Goal: Answer question/provide support: Answer question/provide support

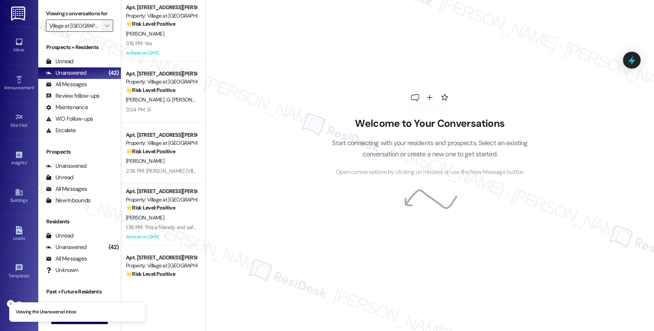
click at [103, 30] on span "" at bounding box center [106, 26] width 7 height 12
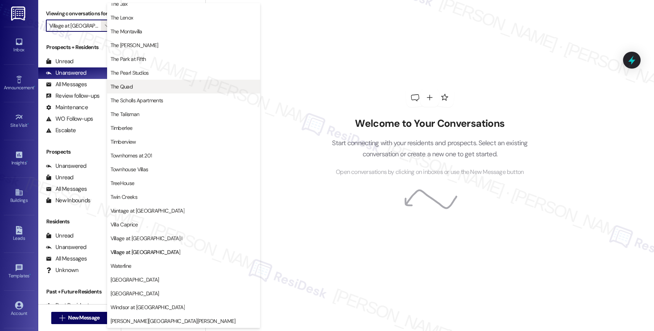
scroll to position [1395, 0]
click at [131, 87] on span "The Quad" at bounding box center [122, 87] width 22 height 8
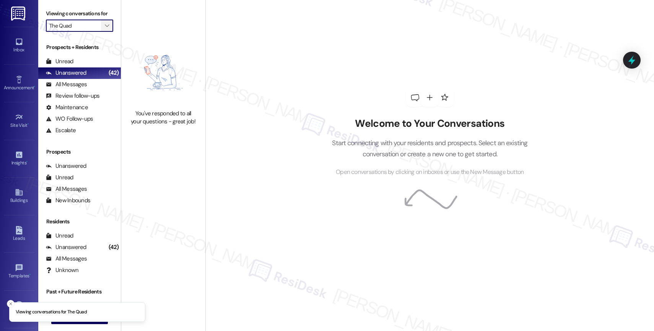
click at [105, 29] on icon "" at bounding box center [107, 26] width 4 height 6
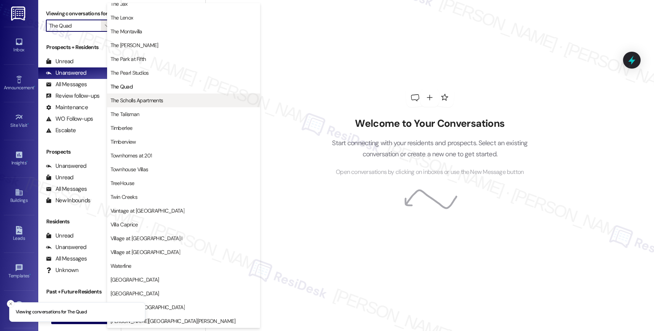
scroll to position [1376, 0]
click at [144, 96] on span "The Scholls Apartments" at bounding box center [137, 100] width 53 height 8
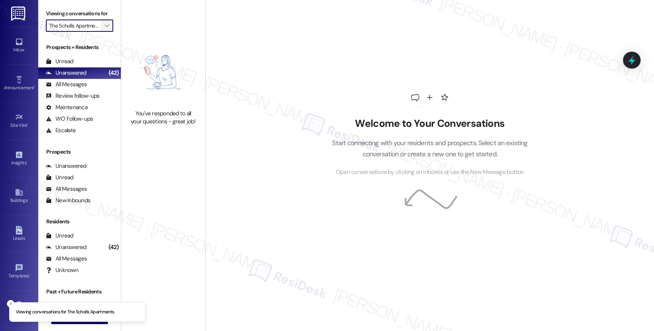
click at [105, 29] on icon "" at bounding box center [107, 26] width 4 height 6
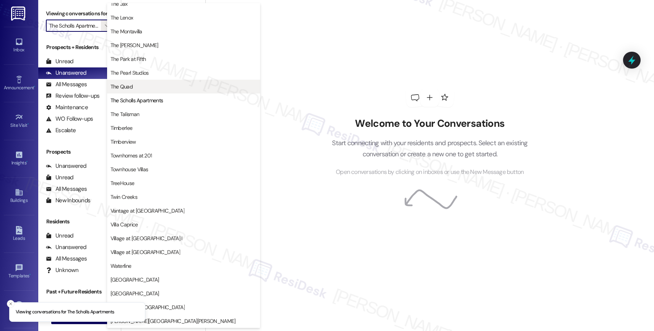
scroll to position [1372, 0]
click at [145, 82] on button "The Quad" at bounding box center [183, 87] width 153 height 14
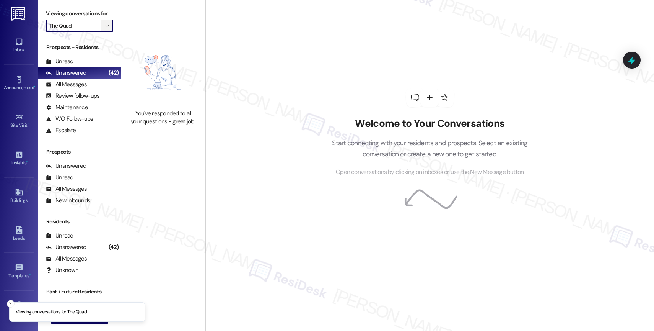
click at [105, 29] on icon "" at bounding box center [107, 26] width 4 height 6
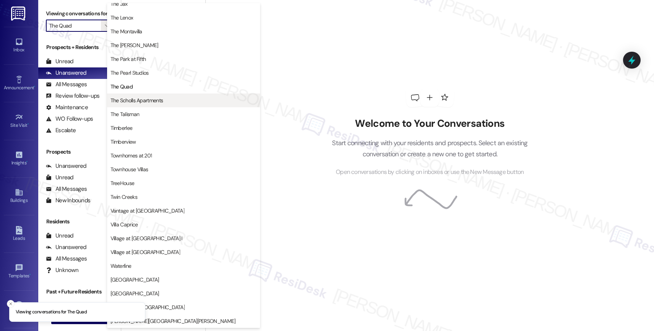
scroll to position [1360, 0]
click at [150, 104] on button "The Scholls Apartments" at bounding box center [183, 102] width 153 height 14
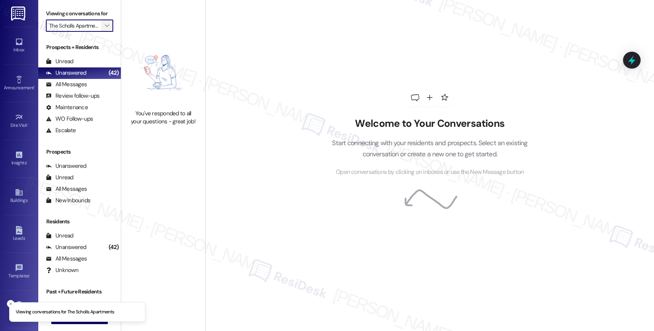
click at [103, 32] on span "" at bounding box center [106, 26] width 7 height 12
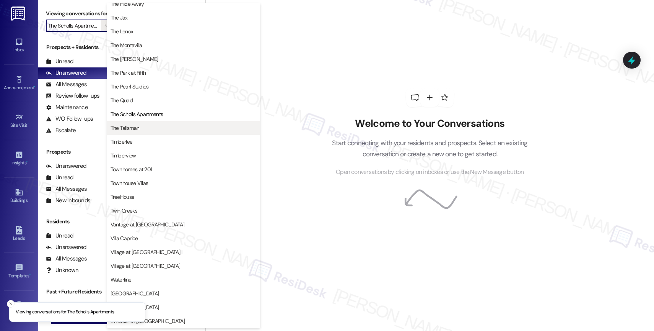
scroll to position [1375, 0]
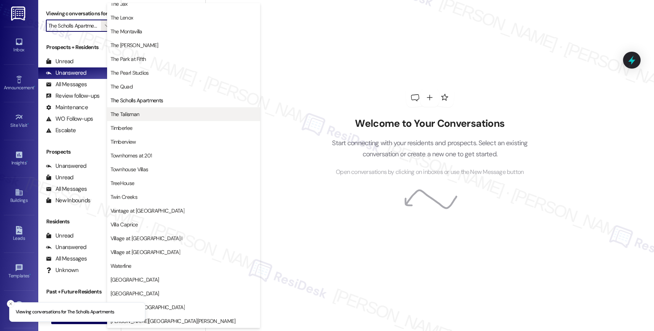
click at [148, 114] on span "The Talisman" at bounding box center [184, 114] width 146 height 8
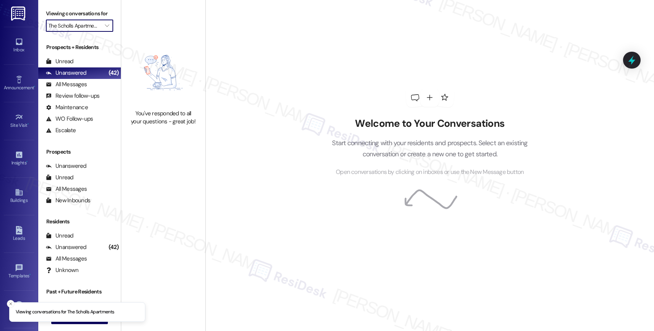
type input "The Talisman"
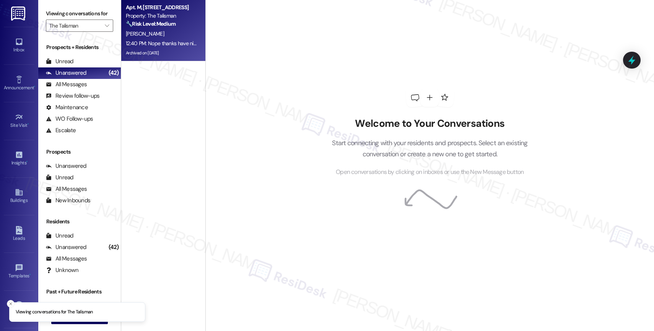
click at [134, 31] on span "C. Grant" at bounding box center [145, 33] width 38 height 7
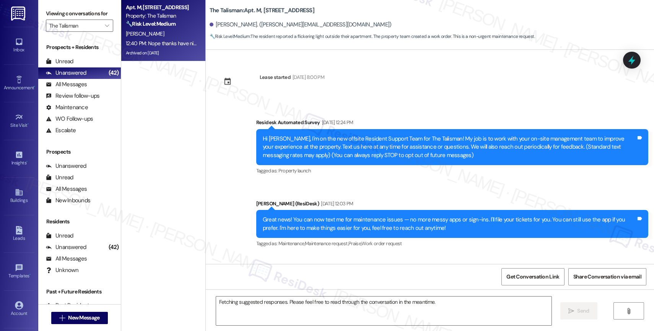
scroll to position [27164, 0]
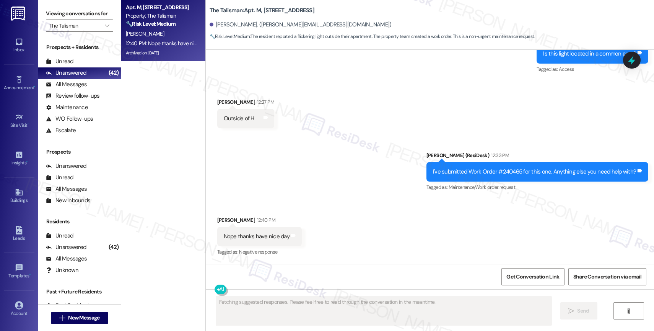
click at [349, 213] on div "Received via SMS Christie Grant 12:40 PM Nope thanks have nice day Tags and not…" at bounding box center [430, 231] width 448 height 65
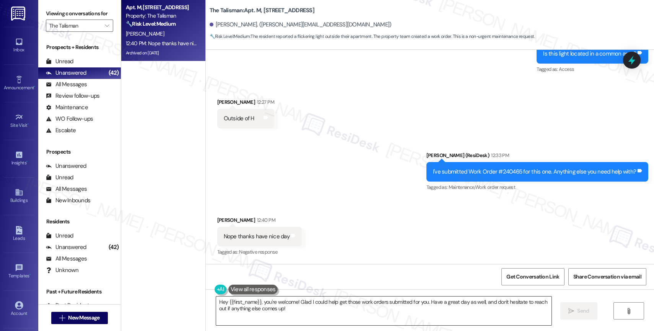
click at [278, 303] on textarea "Hey {{first_name}}, you're welcome! Glad I could help get those work orders sub…" at bounding box center [384, 310] width 336 height 29
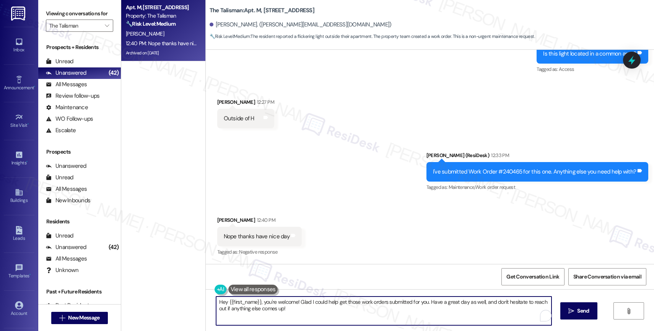
click at [278, 303] on textarea "Hey {{first_name}}, you're welcome! Glad I could help get those work orders sub…" at bounding box center [384, 310] width 336 height 29
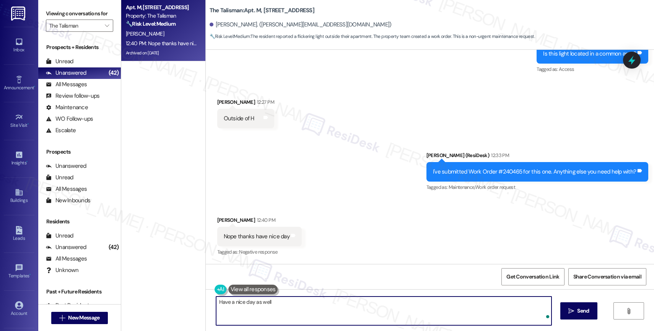
type textarea "Have a nice day as well!"
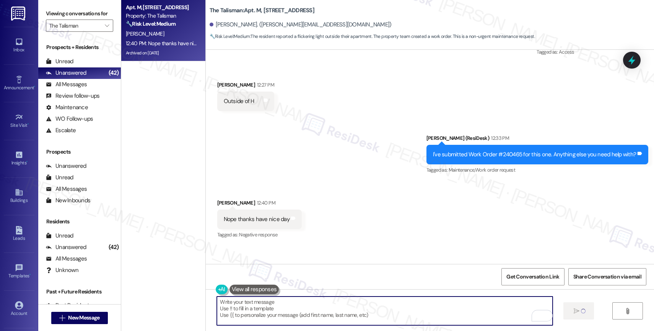
scroll to position [27164, 0]
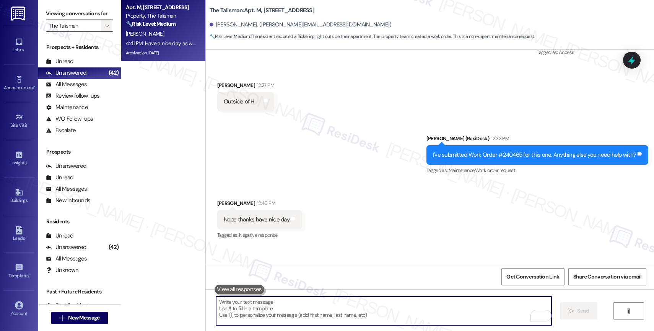
click at [105, 29] on icon "" at bounding box center [107, 26] width 4 height 6
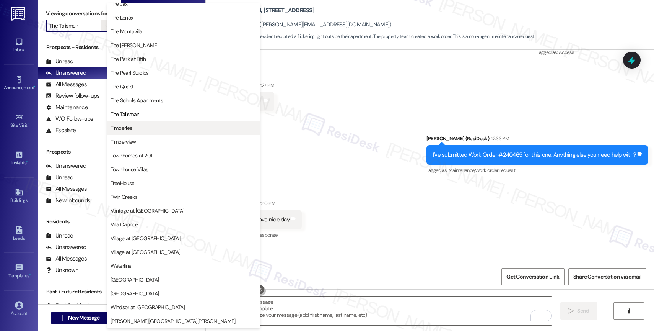
scroll to position [1372, 0]
click at [138, 126] on span "Timberlee" at bounding box center [184, 128] width 146 height 8
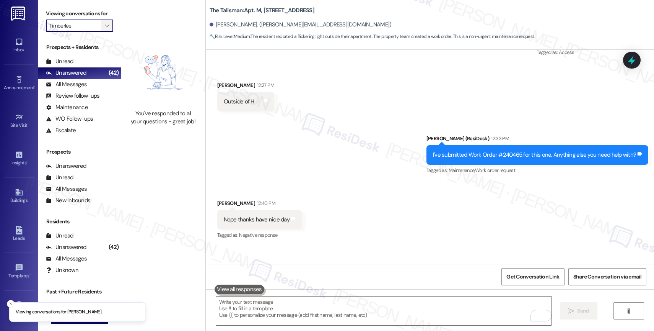
click at [105, 29] on icon "" at bounding box center [107, 26] width 4 height 6
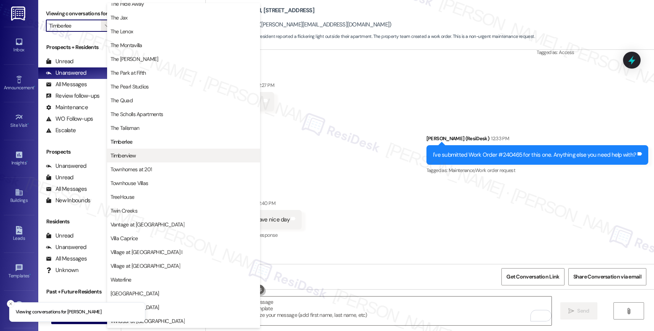
scroll to position [1375, 0]
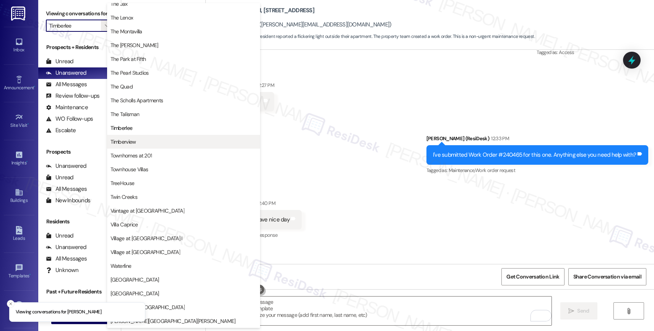
click at [144, 135] on button "Timberview" at bounding box center [183, 142] width 153 height 14
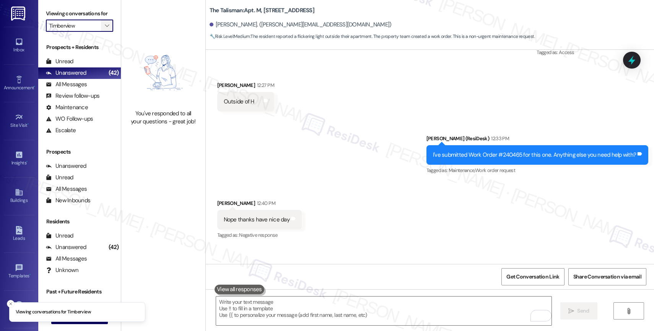
click at [103, 28] on span "" at bounding box center [106, 26] width 7 height 12
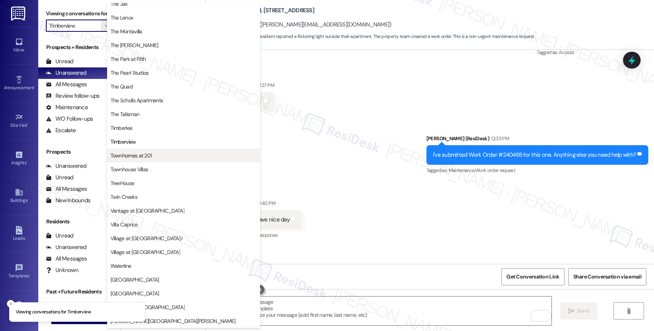
scroll to position [1381, 0]
click at [145, 152] on span "Townhomes at 201" at bounding box center [132, 156] width 42 height 8
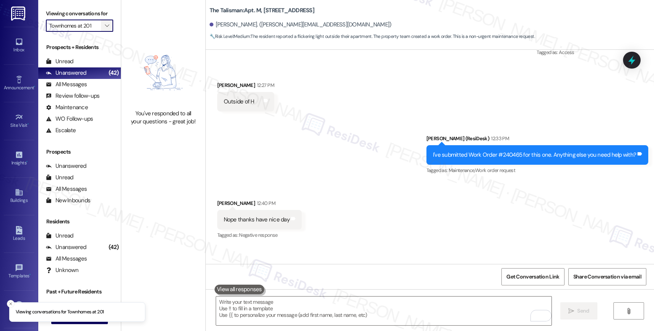
click at [105, 29] on icon "" at bounding box center [107, 26] width 4 height 6
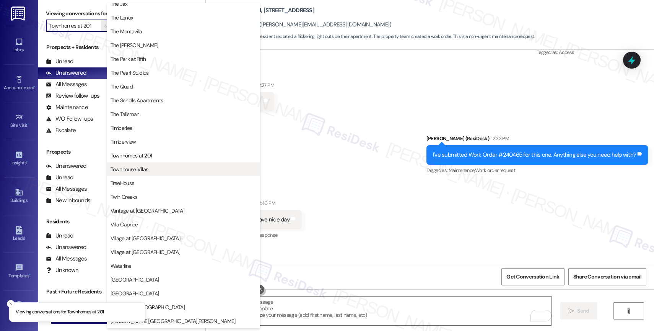
scroll to position [1375, 0]
click at [146, 172] on span "Townhouse Villas" at bounding box center [130, 169] width 38 height 8
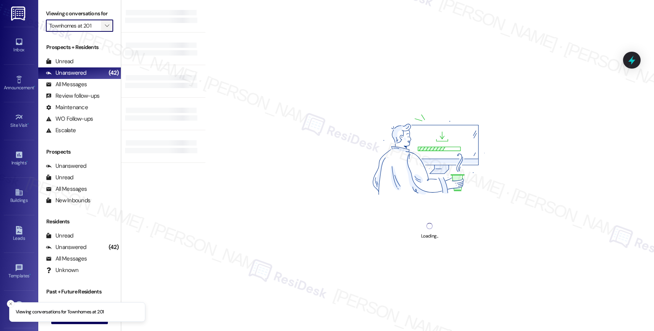
type input "Townhouse Villas"
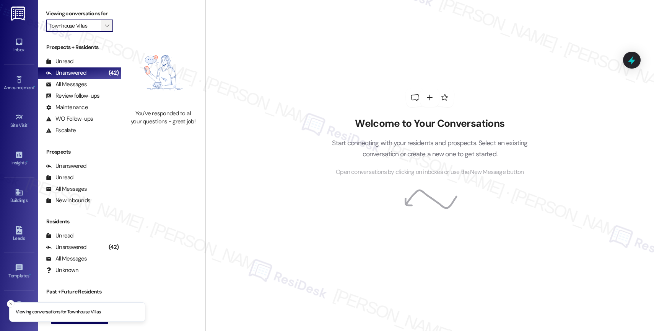
click at [105, 29] on icon "" at bounding box center [107, 26] width 4 height 6
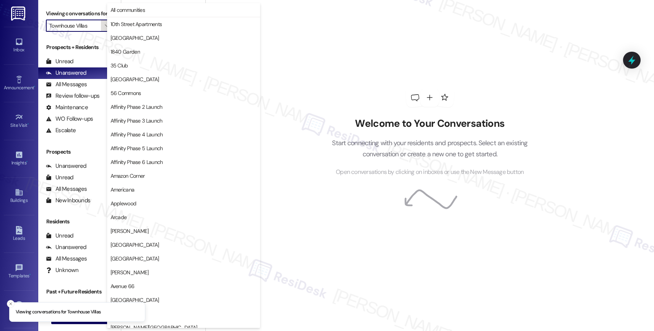
scroll to position [1319, 0]
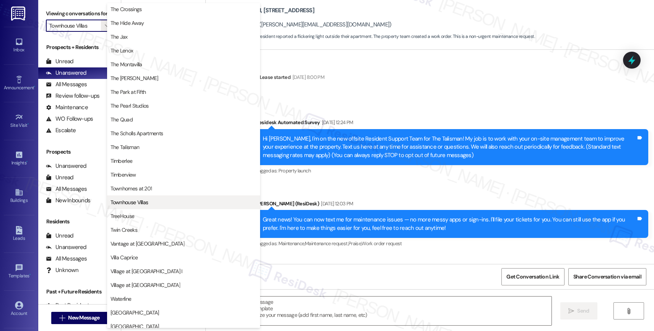
type textarea "Fetching suggested responses. Please feel free to read through the conversation…"
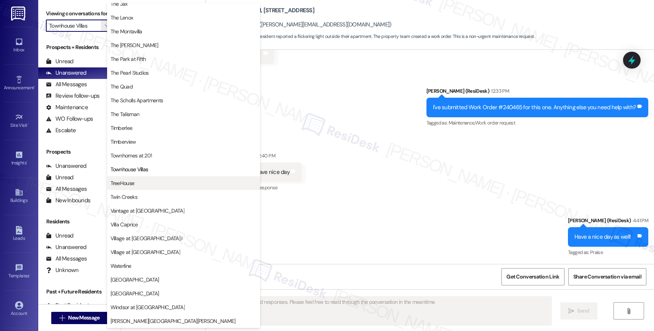
scroll to position [1372, 0]
click at [140, 181] on span "TreeHouse" at bounding box center [184, 183] width 146 height 8
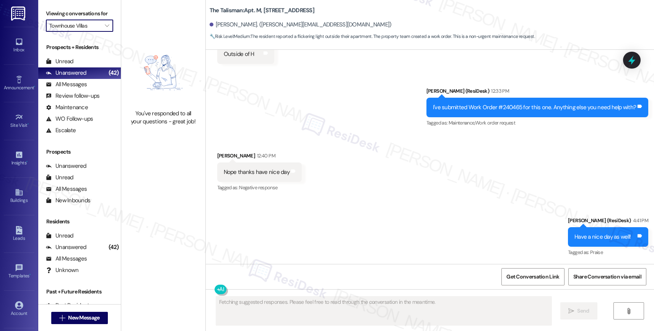
type input "TreeHouse"
click at [103, 31] on span "" at bounding box center [106, 26] width 7 height 12
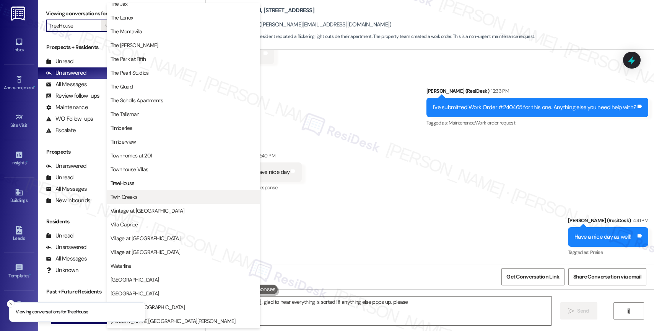
scroll to position [1375, 0]
type textarea "Hey {{first_name}}, glad to hear everything is sorted! If anything else pops up…"
click at [144, 196] on span "Twin Creeks" at bounding box center [184, 197] width 146 height 8
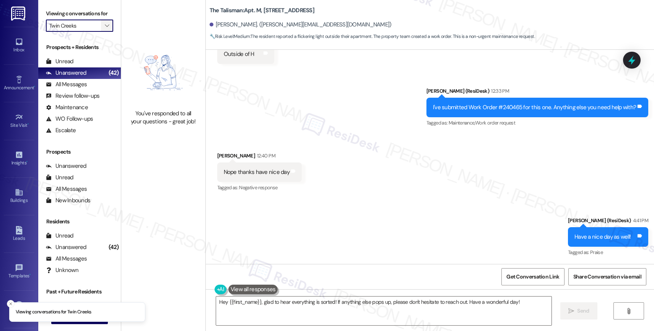
click at [104, 32] on span "" at bounding box center [106, 26] width 7 height 12
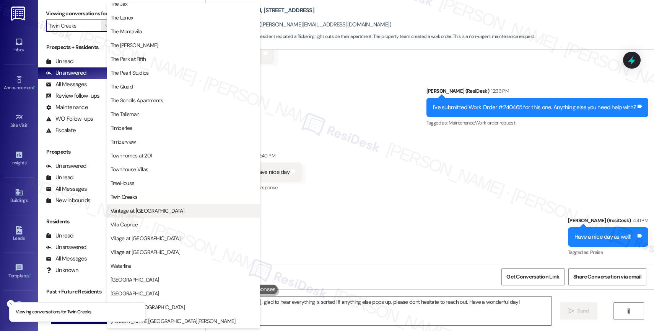
scroll to position [1375, 0]
click at [145, 211] on span "Vantage at [GEOGRAPHIC_DATA]" at bounding box center [148, 211] width 74 height 8
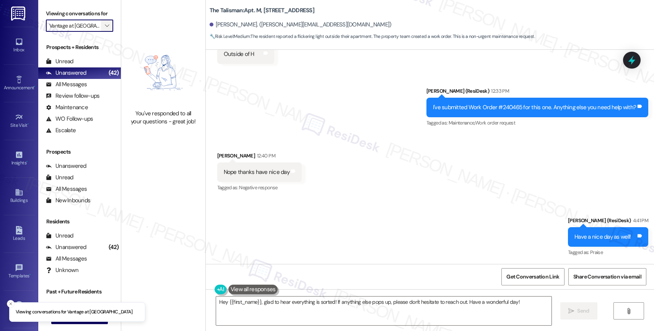
click at [105, 29] on icon "" at bounding box center [107, 26] width 4 height 6
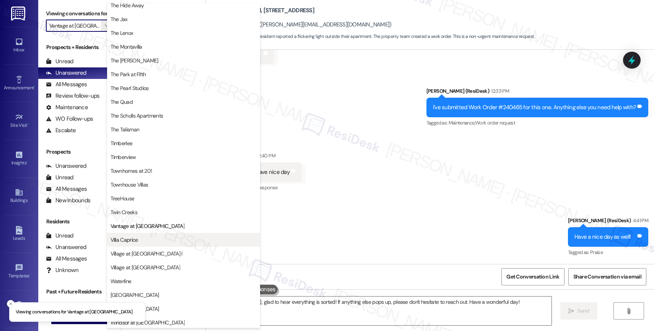
scroll to position [1372, 0]
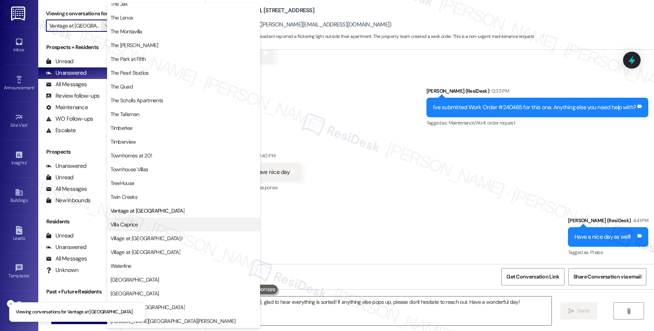
click at [145, 229] on button "Villa Caprice" at bounding box center [183, 224] width 153 height 14
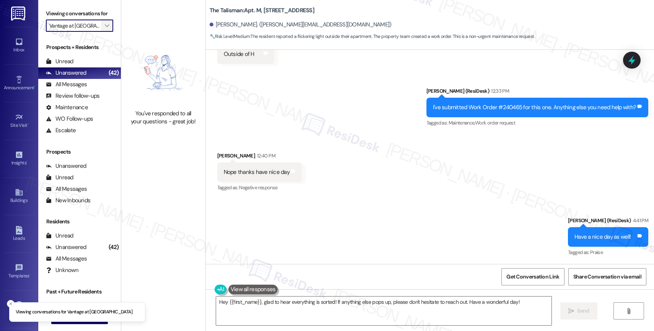
type input "Villa Caprice"
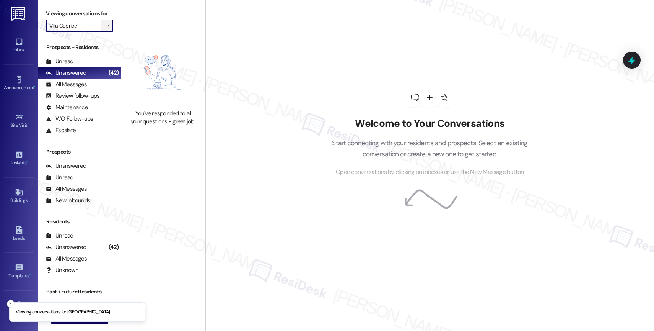
click at [103, 32] on span "" at bounding box center [106, 26] width 7 height 12
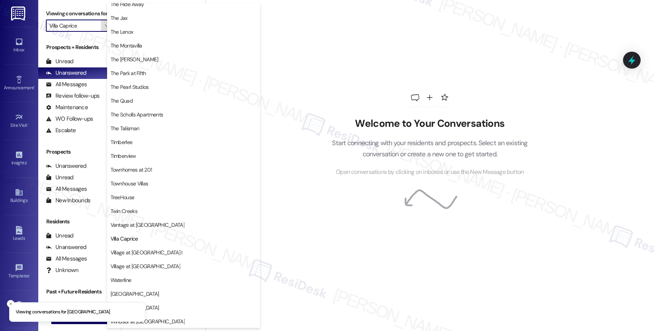
scroll to position [1372, 0]
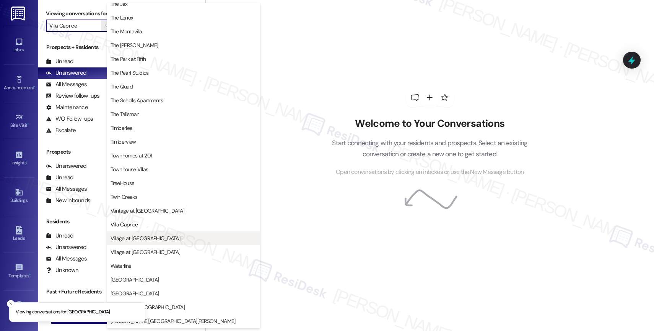
click at [139, 235] on span "Village at [GEOGRAPHIC_DATA] I" at bounding box center [147, 238] width 72 height 8
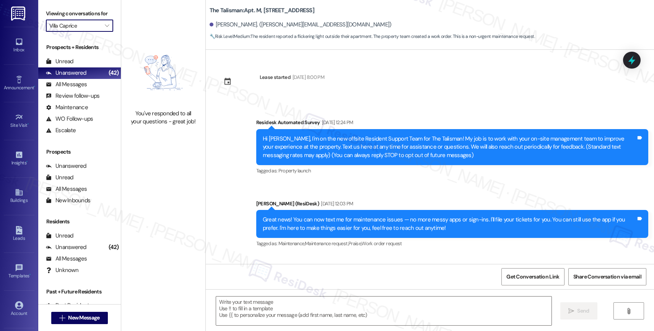
type textarea "Fetching suggested responses. Please feel free to read through the conversation…"
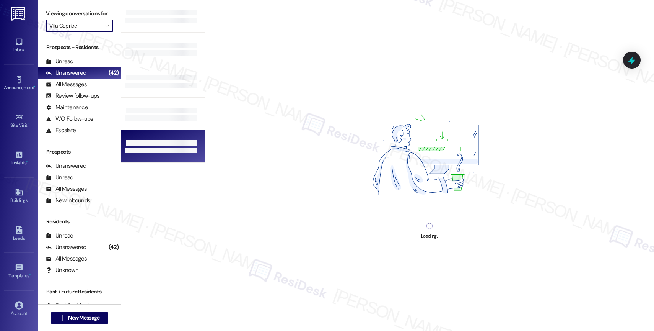
type input "Village at [GEOGRAPHIC_DATA] I"
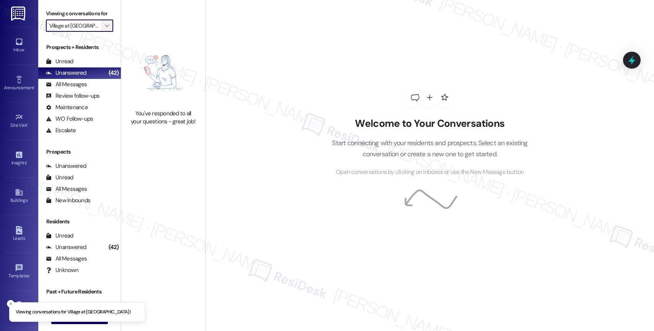
click at [105, 29] on icon "" at bounding box center [107, 26] width 4 height 6
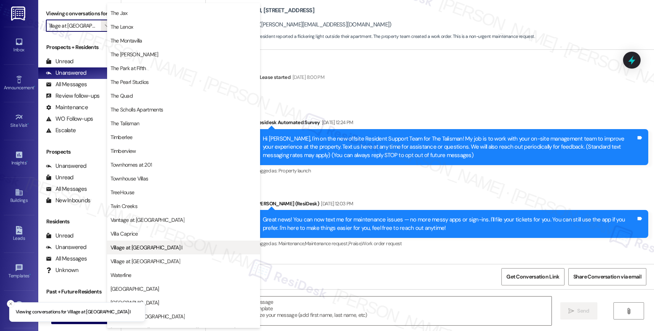
scroll to position [1370, 0]
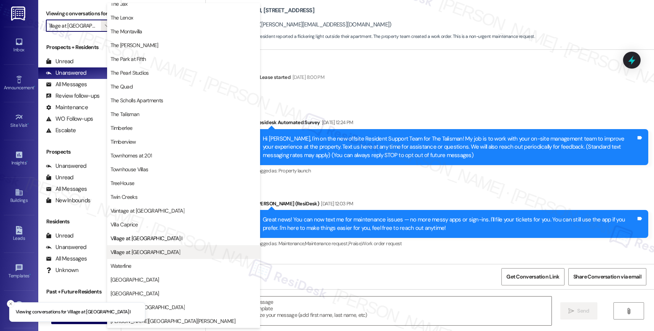
click at [139, 250] on span "Village at [GEOGRAPHIC_DATA]" at bounding box center [146, 252] width 70 height 8
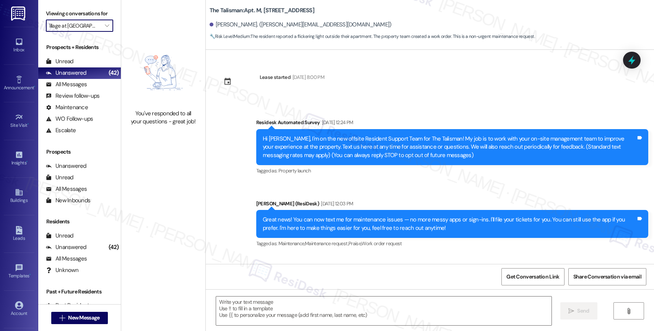
type textarea "Fetching suggested responses. Please feel free to read through the conversation…"
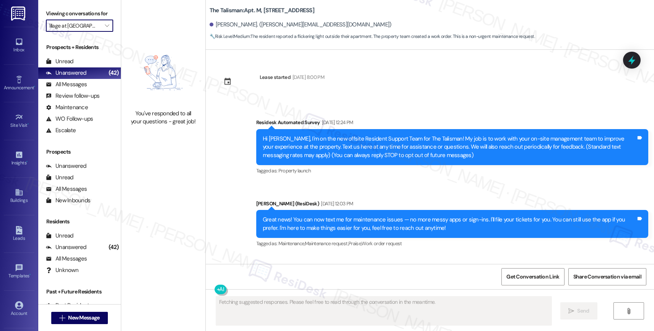
scroll to position [27229, 0]
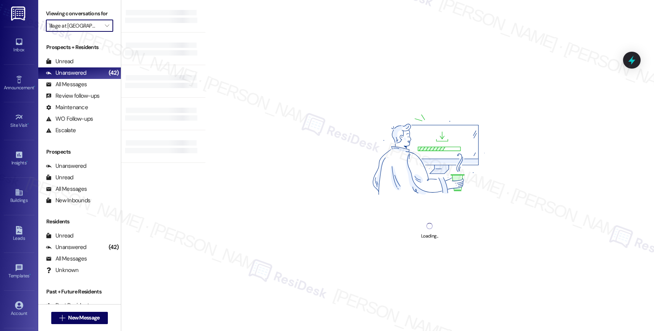
type input "Village at [GEOGRAPHIC_DATA]"
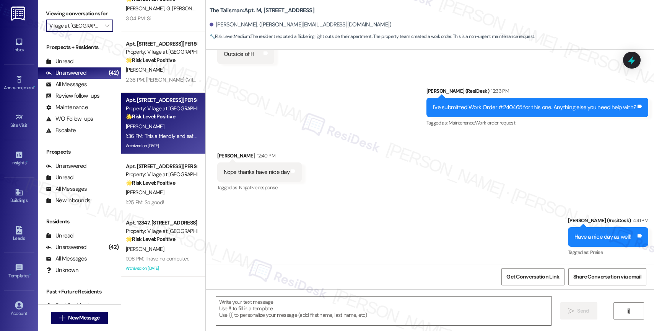
type textarea "Fetching suggested responses. Please feel free to read through the conversation…"
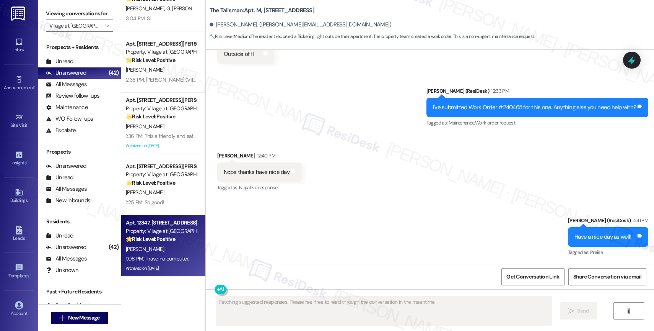
click at [165, 264] on div "Archived on 10/26/2023" at bounding box center [161, 268] width 72 height 10
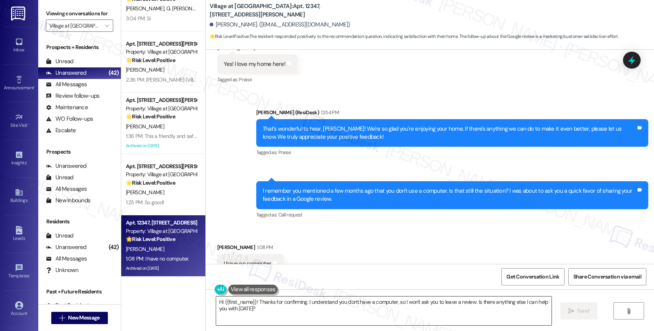
click at [271, 311] on textarea "Hi {{first_name}}! Thanks for confirming. I understand you don't have a compute…" at bounding box center [384, 310] width 336 height 29
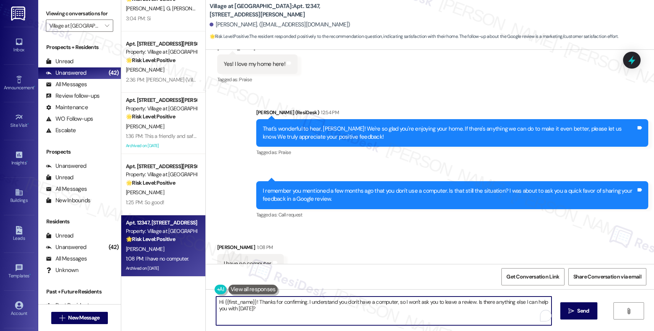
click at [271, 311] on textarea "Hi {{first_name}}! Thanks for confirming. I understand you don't have a compute…" at bounding box center [384, 310] width 336 height 29
type textarea "N"
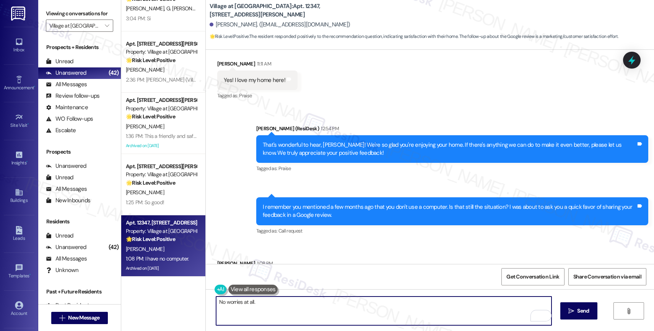
scroll to position [3626, 0]
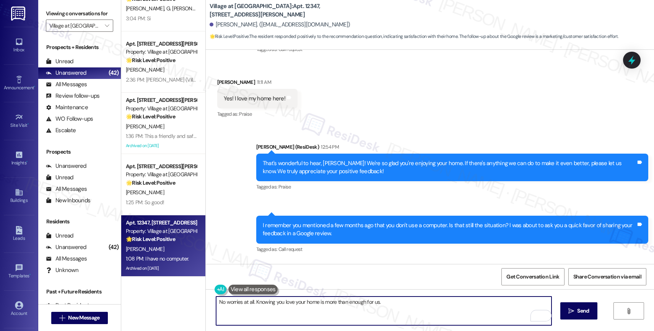
paste textarea "Feel free to let us know if you have other questions or concerns so we can assi…"
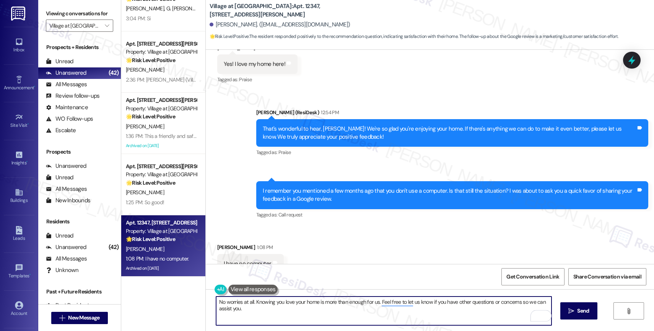
click at [259, 311] on textarea "No worries at all. Knowing you love your home is more than enough for us. Feel …" at bounding box center [384, 310] width 336 height 29
click at [465, 303] on textarea "No worries at all. Knowing you love your home is more than enough for us. Feel …" at bounding box center [384, 310] width 336 height 29
type textarea "No worries at all. Knowing you love your home is more than enough for us. Feel …"
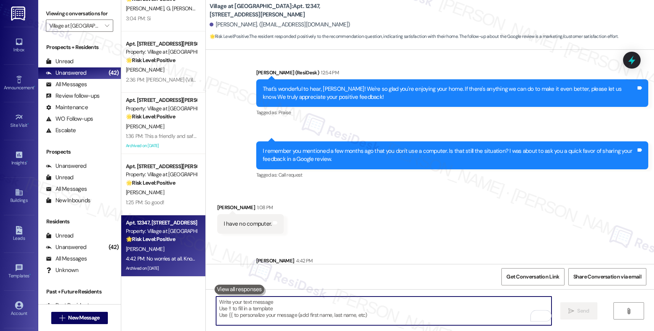
scroll to position [3722, 0]
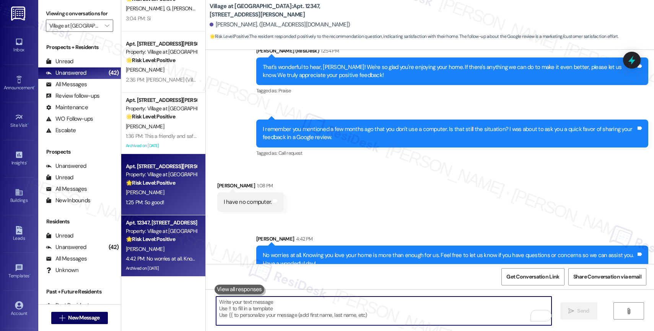
click at [153, 170] on div "Apt. [STREET_ADDRESS][PERSON_NAME]" at bounding box center [161, 166] width 71 height 8
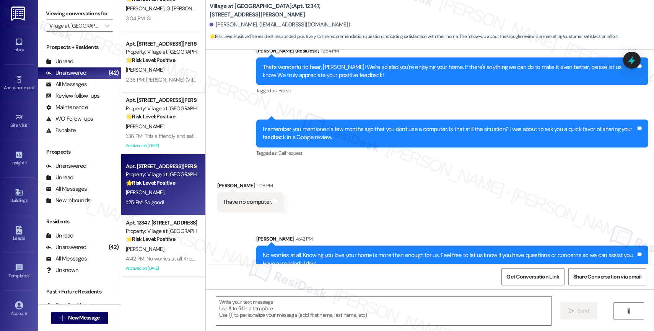
type textarea "Fetching suggested responses. Please feel free to read through the conversation…"
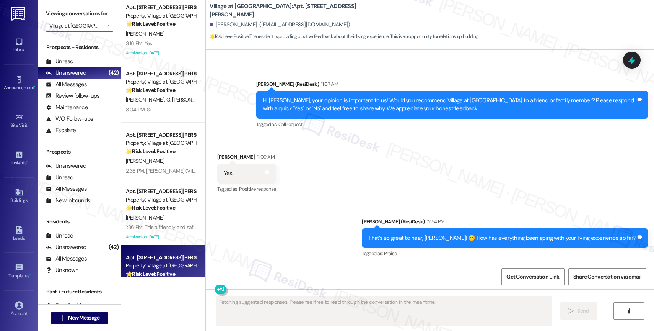
scroll to position [2538, 0]
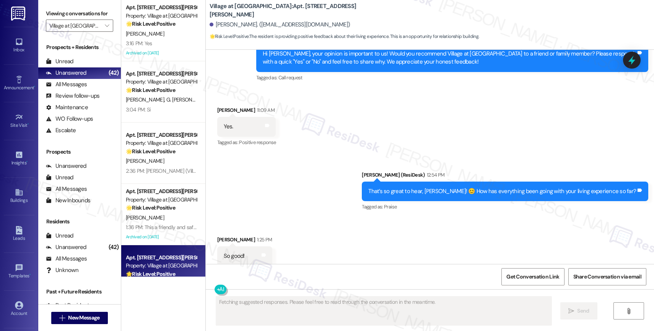
click at [319, 207] on div "Sent via SMS Sarah (ResiDesk) 12:54 PM That’s so great to hear, Barbara! 😊 How …" at bounding box center [430, 185] width 448 height 65
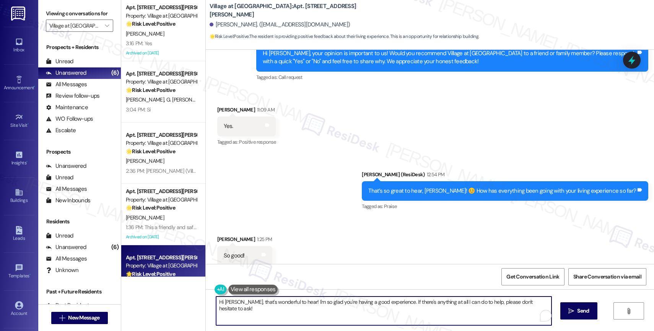
drag, startPoint x: 292, startPoint y: 301, endPoint x: 202, endPoint y: 298, distance: 90.8
click at [206, 298] on div "Hi Barbara, that's wonderful to hear! I'm so glad you're having a good experien…" at bounding box center [430, 317] width 448 height 57
click at [305, 306] on textarea "I'm so glad you're having a good experience. If there's anything at all I can d…" at bounding box center [384, 310] width 336 height 29
type textarea "I'm so glad you're having a good experience. If there's anything at all I can d…"
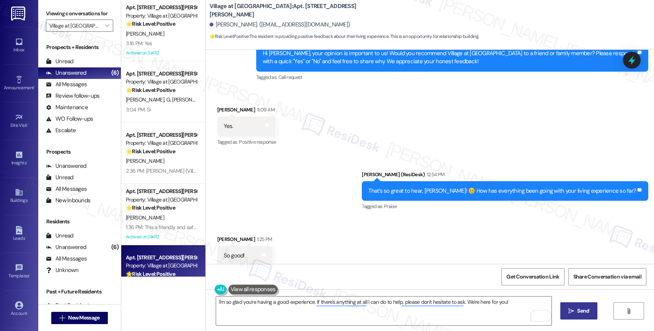
click at [570, 310] on icon "" at bounding box center [572, 311] width 6 height 6
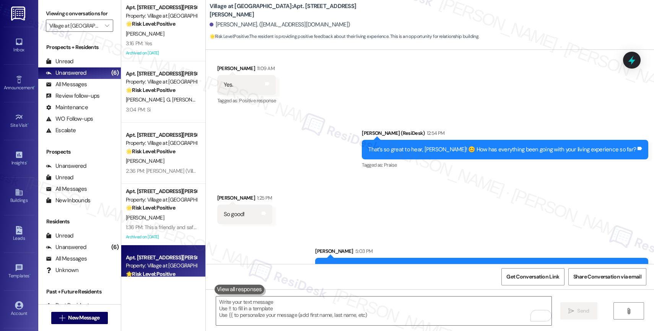
scroll to position [2592, 0]
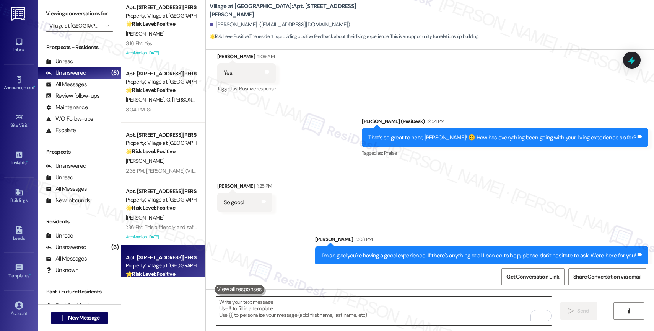
click at [252, 303] on textarea "To enrich screen reader interactions, please activate Accessibility in Grammarl…" at bounding box center [384, 310] width 336 height 29
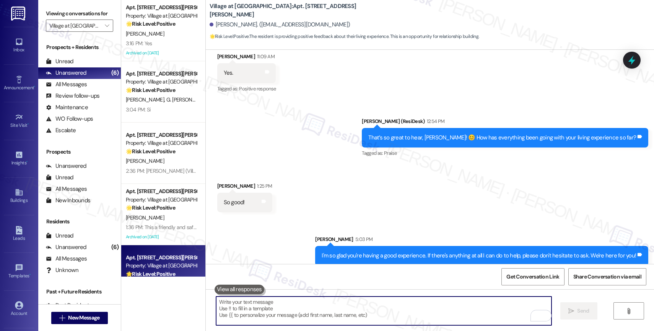
paste textarea "Would it be okay to ask a quick favor? If you're open to it, could you share yo…"
type textarea "Would it be okay to ask a quick favor? If you're open to it, could you share yo…"
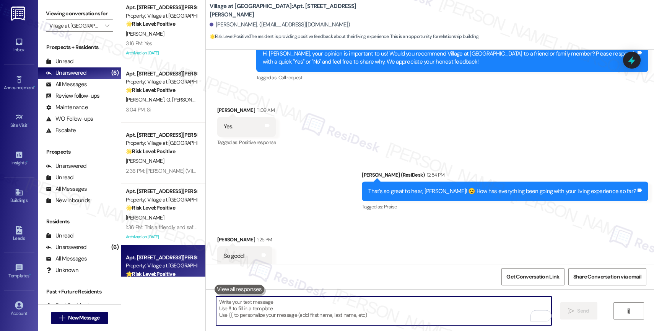
scroll to position [2645, 0]
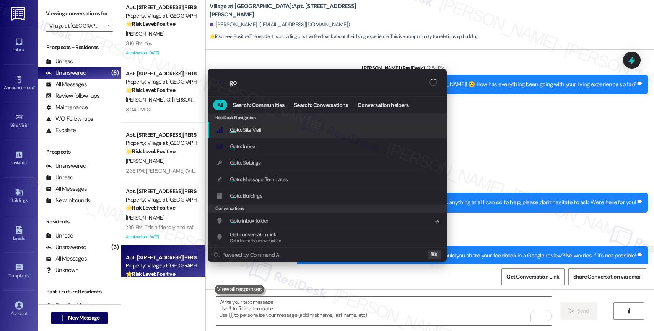
type input "g"
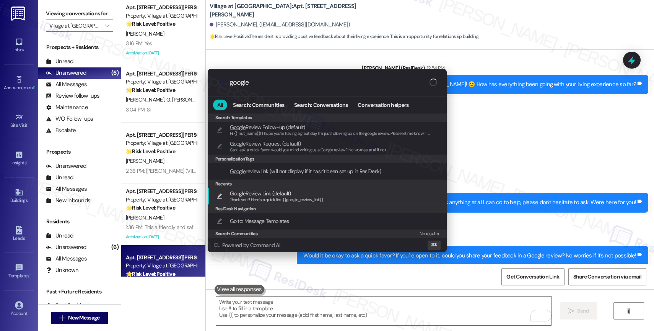
type input "google"
click at [253, 196] on span "Google Review Link (default)" at bounding box center [260, 193] width 61 height 8
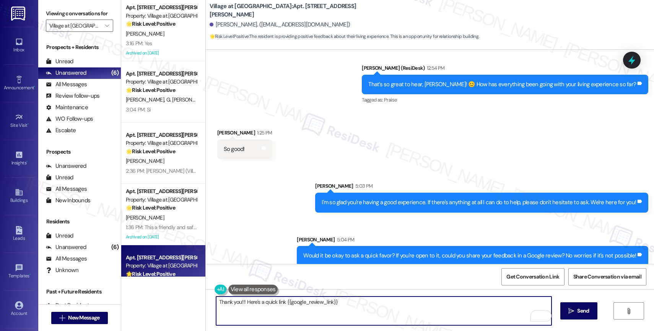
drag, startPoint x: 235, startPoint y: 304, endPoint x: 241, endPoint y: 302, distance: 6.9
click at [235, 304] on textarea "Thank you!!! Here's a quick link {{google_review_link}}" at bounding box center [384, 310] width 336 height 29
type textarea "Thank you, Barbara!!! Here's a quick link {{google_review_link}}"
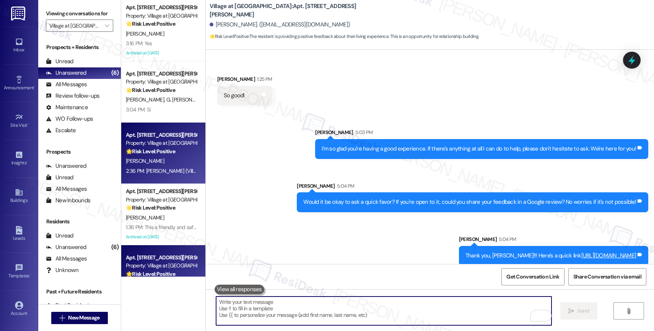
scroll to position [30, 0]
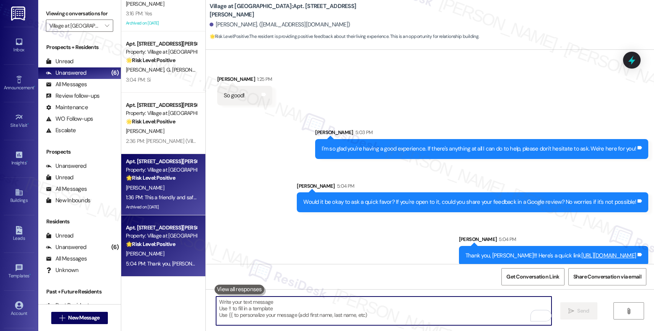
click at [152, 173] on div "Property: Village at [GEOGRAPHIC_DATA]" at bounding box center [161, 170] width 71 height 8
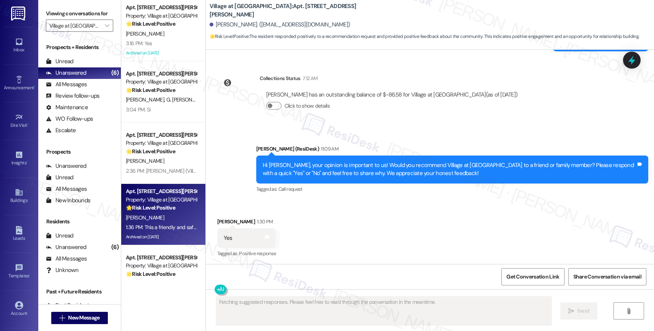
scroll to position [8111, 0]
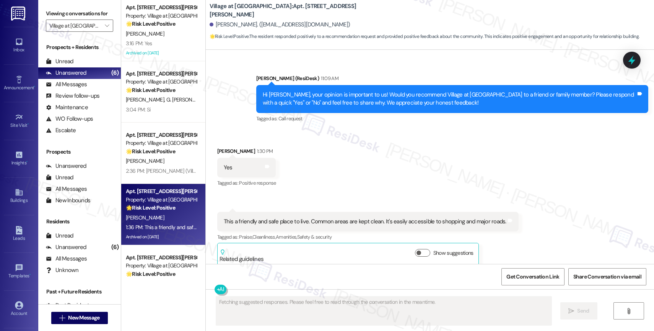
click at [352, 166] on div "Received via SMS Kathleen Bagley 1:30 PM Yes Tags and notes Tagged as: Positive…" at bounding box center [430, 200] width 448 height 141
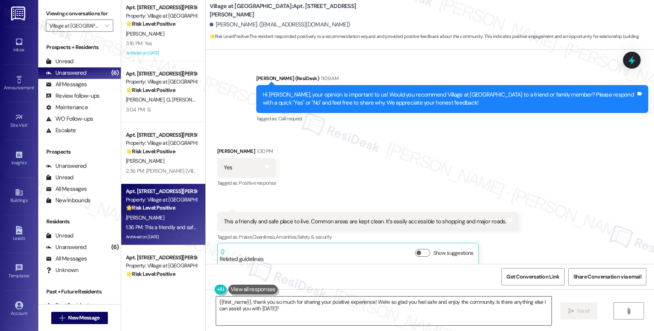
click at [292, 314] on textarea "{{first_name}}, thank you so much for sharing your positive experience! We're s…" at bounding box center [384, 310] width 336 height 29
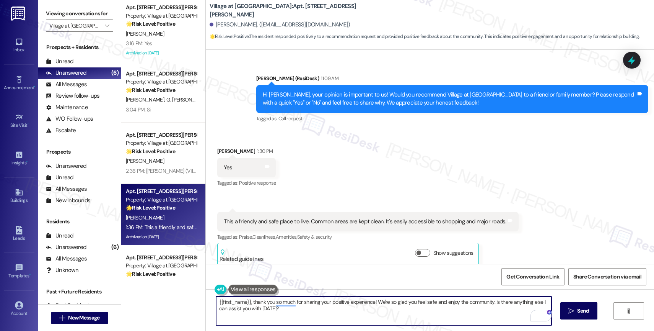
drag, startPoint x: 490, startPoint y: 300, endPoint x: 495, endPoint y: 309, distance: 9.9
click at [495, 309] on textarea "{{first_name}}, thank you so much for sharing your positive experience! We're s…" at bounding box center [384, 310] width 336 height 29
type textarea "{{first_name}}, thank you so much for sharing your positive experience! We're s…"
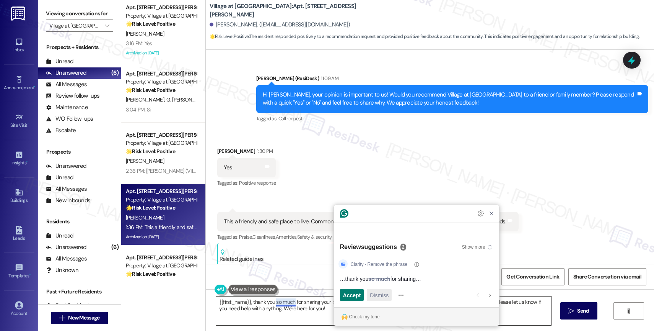
click at [384, 298] on span "Dismiss" at bounding box center [379, 295] width 19 height 8
click at [392, 297] on button "Dismiss" at bounding box center [379, 295] width 25 height 12
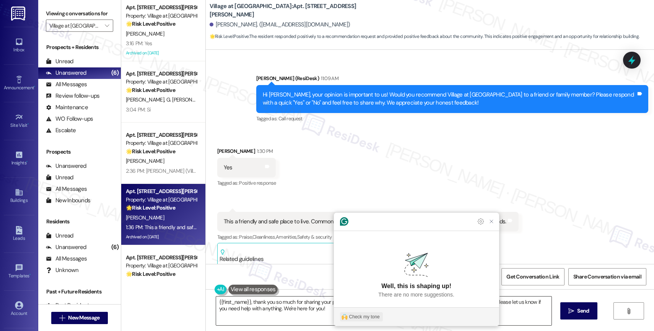
click at [370, 316] on div "Check my tone" at bounding box center [364, 316] width 31 height 7
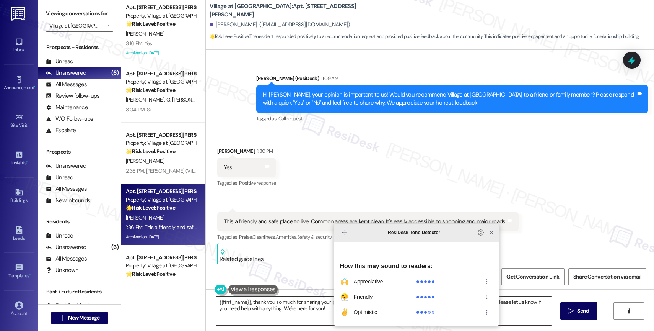
click at [494, 235] on icon "Close Grammarly Assistant" at bounding box center [492, 232] width 6 height 6
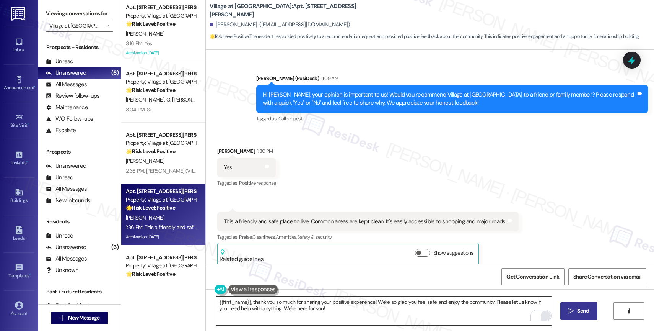
click at [581, 311] on span "Send" at bounding box center [583, 311] width 12 height 8
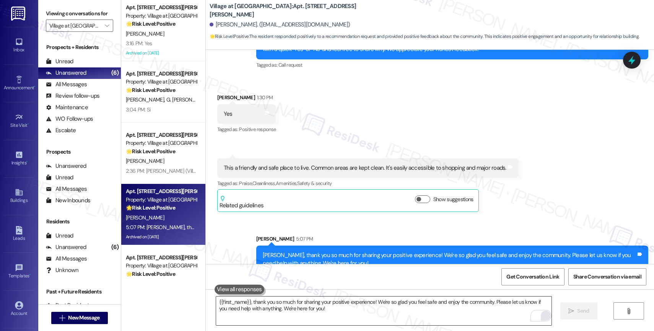
scroll to position [8089, 0]
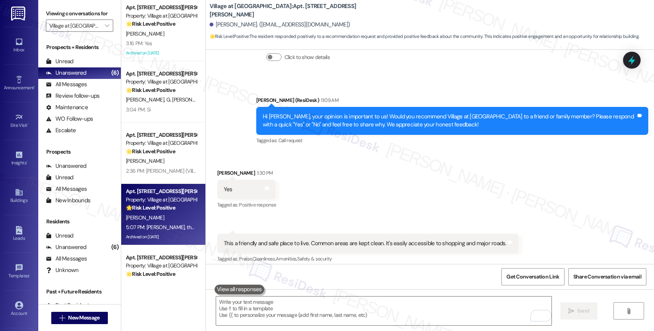
scroll to position [8173, 0]
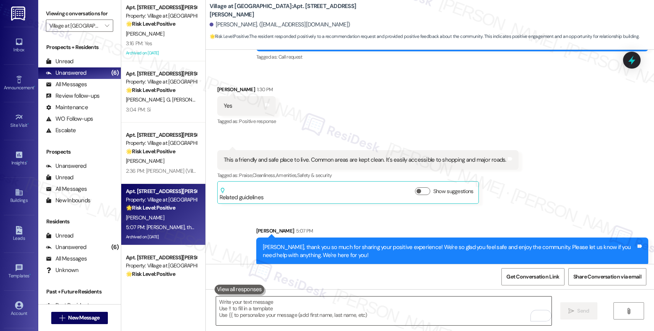
click at [282, 307] on textarea "To enrich screen reader interactions, please activate Accessibility in Grammarl…" at bounding box center [384, 310] width 336 height 29
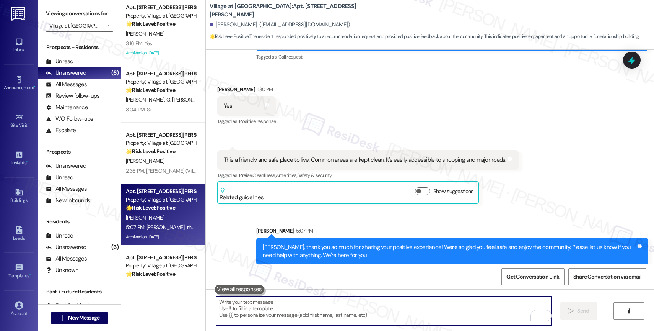
paste textarea "By the way, would you mind sharing your feedback in a quick Google review? It o…"
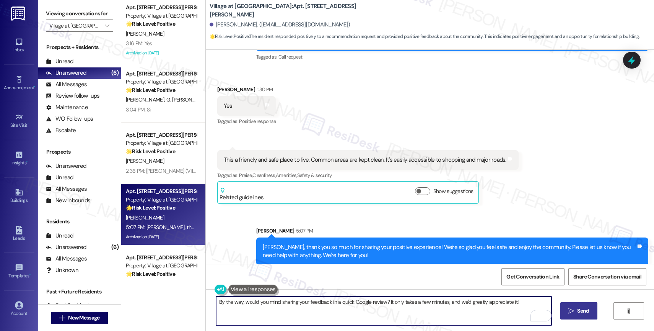
type textarea "By the way, would you mind sharing your feedback in a quick Google review? It o…"
click at [574, 309] on span " Send" at bounding box center [579, 311] width 24 height 8
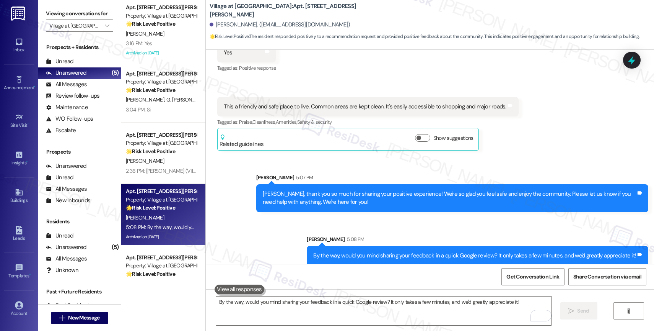
scroll to position [8208, 0]
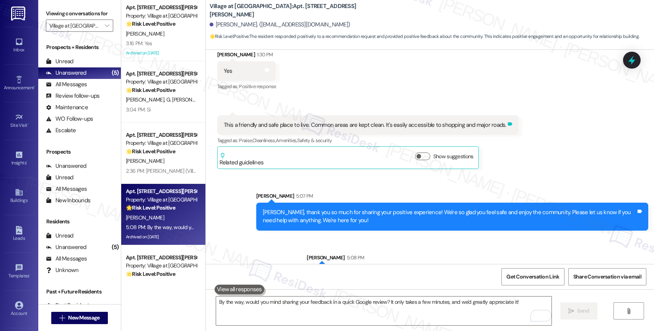
click at [508, 122] on icon at bounding box center [510, 123] width 5 height 3
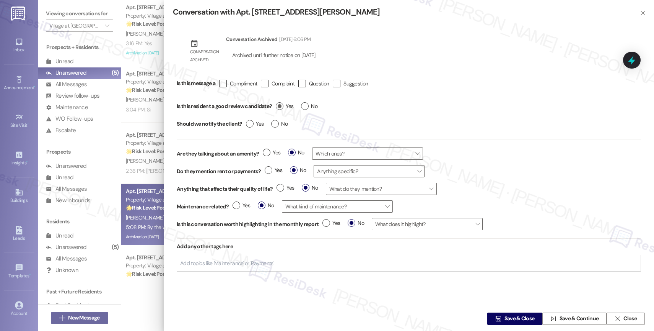
click at [285, 106] on span "Yes" at bounding box center [285, 106] width 18 height 8
click at [285, 106] on input "Yes" at bounding box center [285, 107] width 18 height 10
radio input "true"
click at [508, 316] on span "Save & Close" at bounding box center [520, 319] width 30 height 8
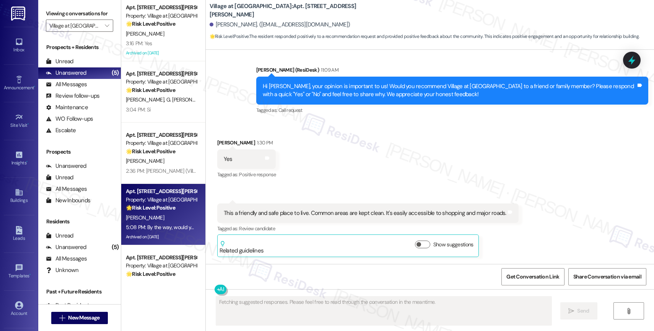
scroll to position [8238, 0]
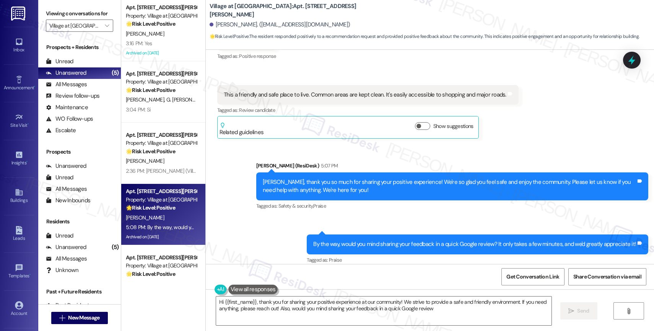
type textarea "Hi {{first_name}}, thank you for sharing your positive experience at our commun…"
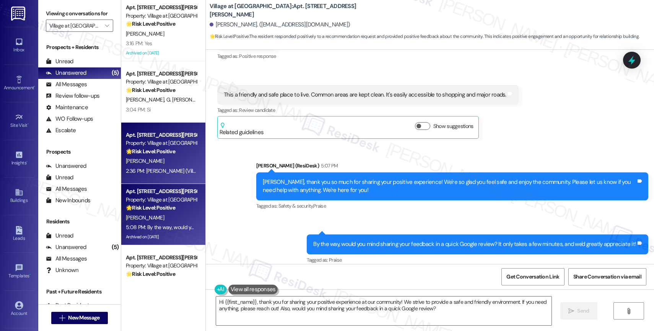
click at [158, 152] on strong "🌟 Risk Level: Positive" at bounding box center [150, 151] width 49 height 7
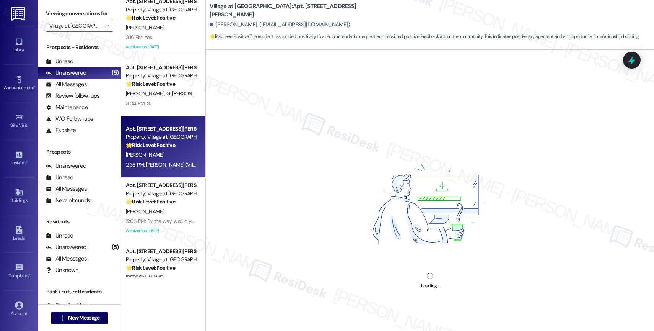
scroll to position [0, 0]
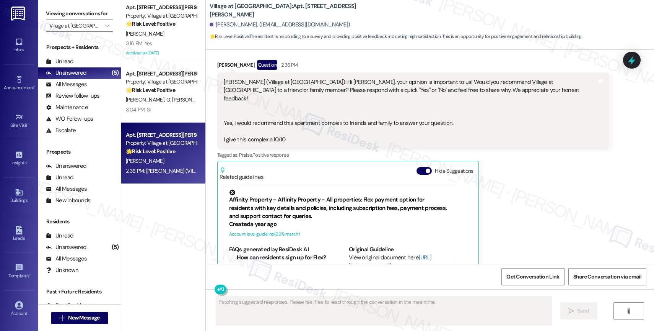
click at [426, 168] on span "button" at bounding box center [428, 170] width 5 height 5
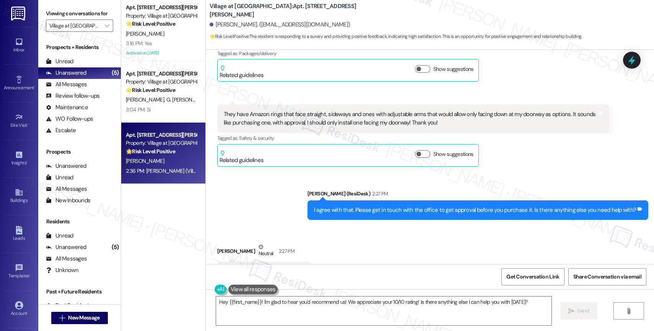
scroll to position [10420, 0]
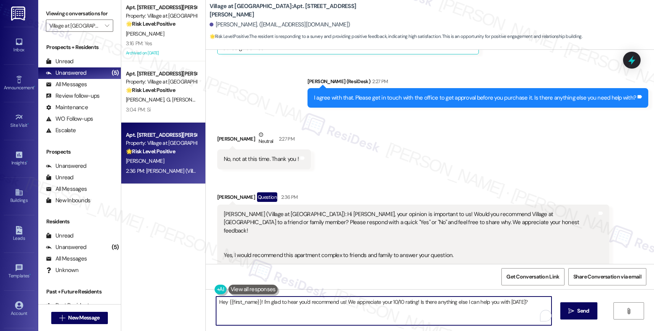
drag, startPoint x: 246, startPoint y: 300, endPoint x: 163, endPoint y: 297, distance: 82.7
click at [163, 297] on div "Apt. [STREET_ADDRESS][PERSON_NAME] Property: Village at Sunrise 🌟 Risk Level: P…" at bounding box center [387, 165] width 533 height 331
click at [216, 300] on textarea "I'm glad to hear you'd recommend us! We appreciate your 10/10 rating! Is there …" at bounding box center [384, 310] width 336 height 29
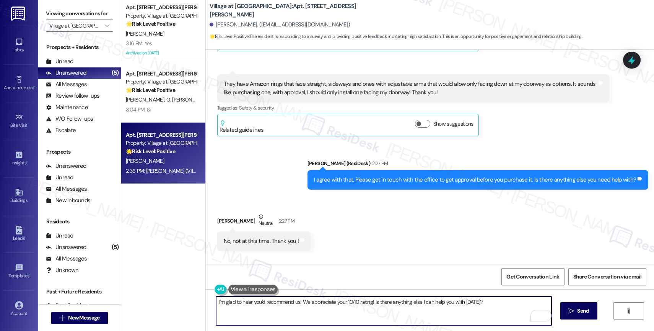
scroll to position [10332, 0]
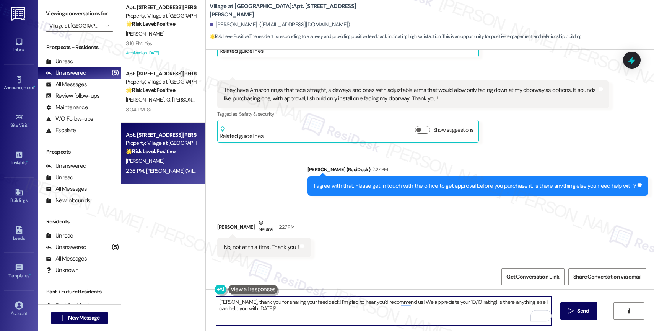
click at [430, 316] on textarea "[PERSON_NAME], thank you for sharing your feedback! I'm glad to hear you'd reco…" at bounding box center [384, 310] width 336 height 29
drag, startPoint x: 470, startPoint y: 300, endPoint x: 474, endPoint y: 313, distance: 13.7
click at [474, 313] on textarea "[PERSON_NAME], thank you for sharing your feedback! I'm glad to hear you'd reco…" at bounding box center [384, 310] width 336 height 29
type textarea "[PERSON_NAME], thank you for sharing your feedback! I'm glad to hear you'd reco…"
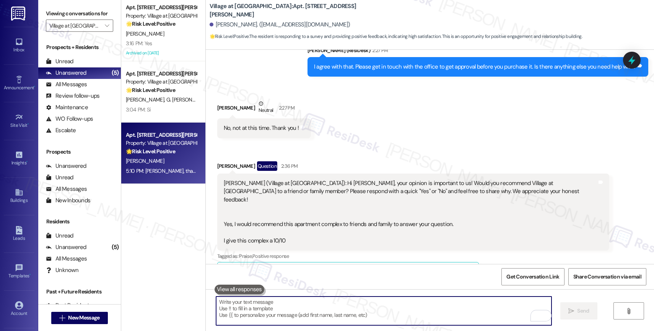
scroll to position [10473, 0]
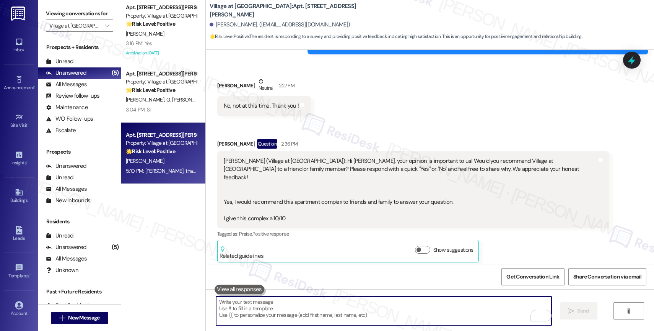
click at [243, 313] on textarea "To enrich screen reader interactions, please activate Accessibility in Grammarl…" at bounding box center [384, 310] width 336 height 29
paste textarea "Feel free to let us know if you have other questions or concerns so we can assi…"
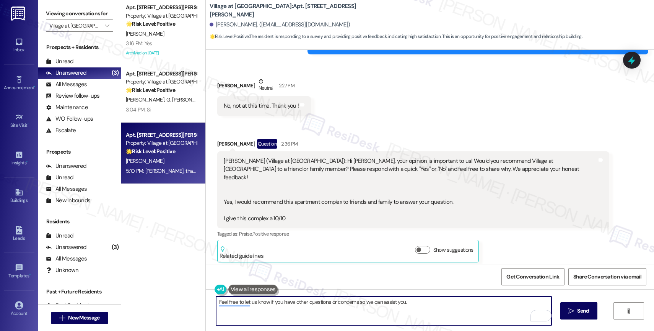
click at [301, 300] on textarea "Feel free to let us know if you have other questions or concerns so we can assi…" at bounding box center [384, 310] width 336 height 29
click at [455, 308] on textarea "Feel free to let us know if you have questions or concerns so we can assist you." at bounding box center [384, 310] width 336 height 29
type textarea "Feel free to let us know if you have questions or concerns so we can assist you."
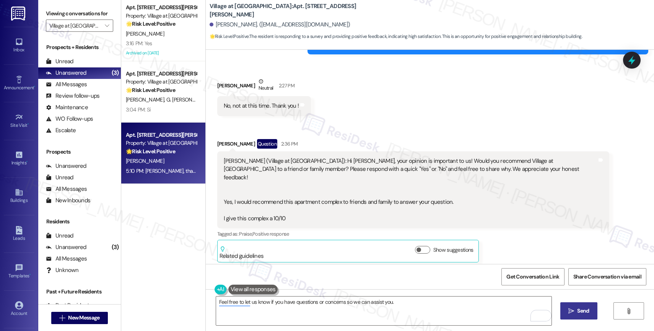
click at [574, 310] on span " Send" at bounding box center [579, 311] width 24 height 8
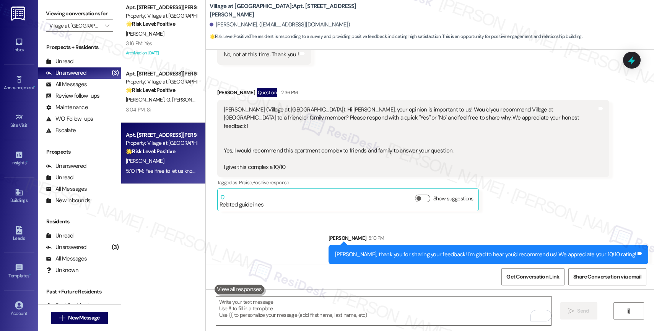
scroll to position [10526, 0]
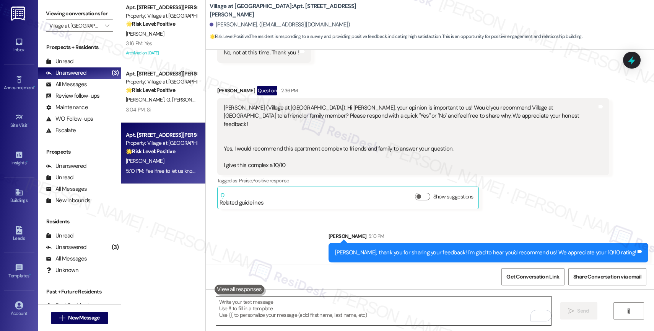
click at [269, 300] on textarea "To enrich screen reader interactions, please activate Accessibility in Grammarl…" at bounding box center [384, 310] width 336 height 29
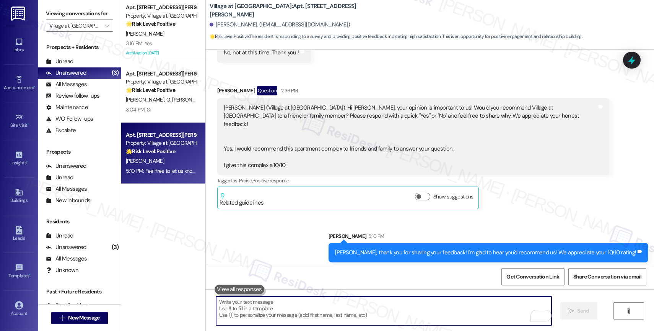
paste textarea "Would it be okay to ask a quick favor? If you're open to it, could you share yo…"
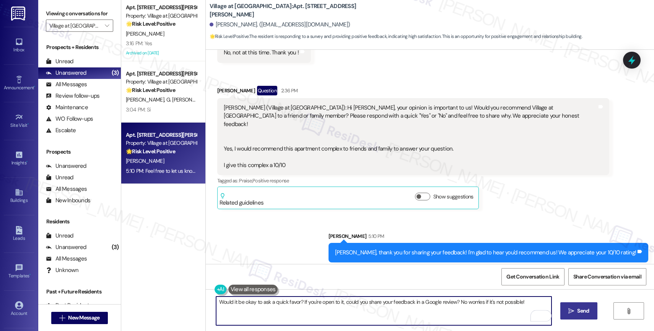
type textarea "Would it be okay to ask a quick favor? If you're open to it, could you share yo…"
click at [580, 304] on button " Send" at bounding box center [579, 310] width 37 height 17
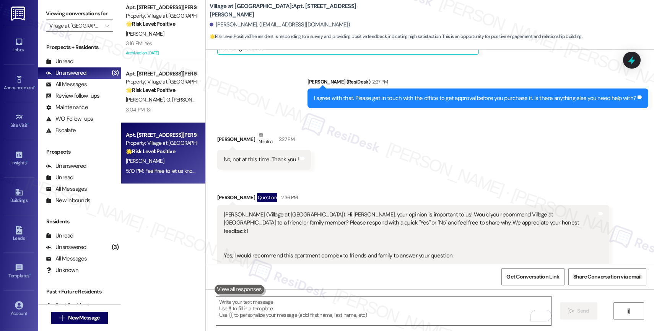
scroll to position [10580, 0]
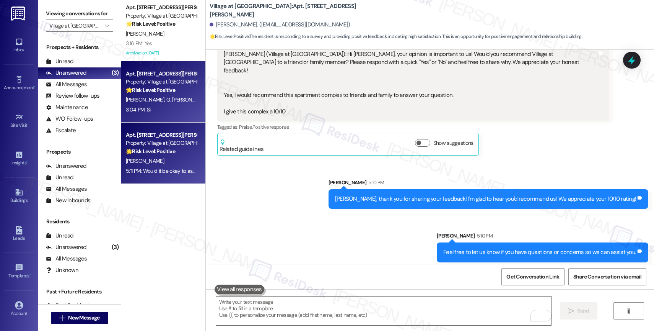
click at [166, 101] on span "G. [PERSON_NAME]" at bounding box center [188, 99] width 44 height 7
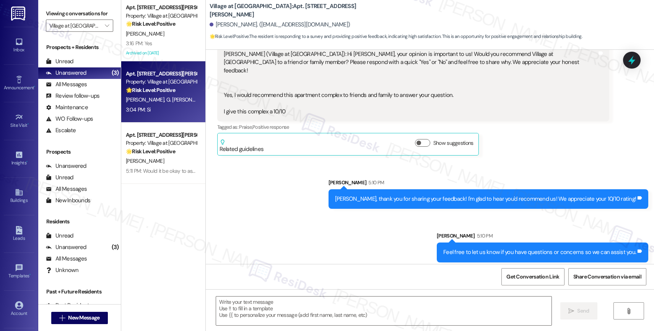
type textarea "Fetching suggested responses. Please feel free to read through the conversation…"
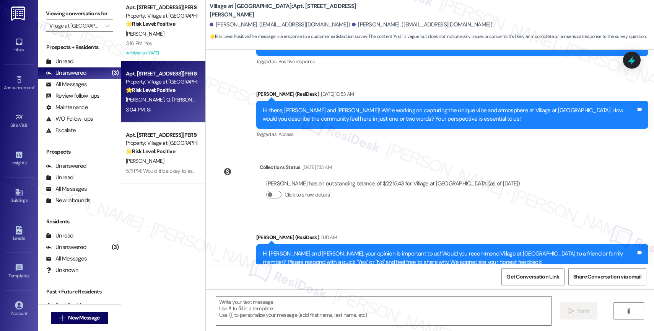
type textarea "Fetching suggested responses. Please feel free to read through the conversation…"
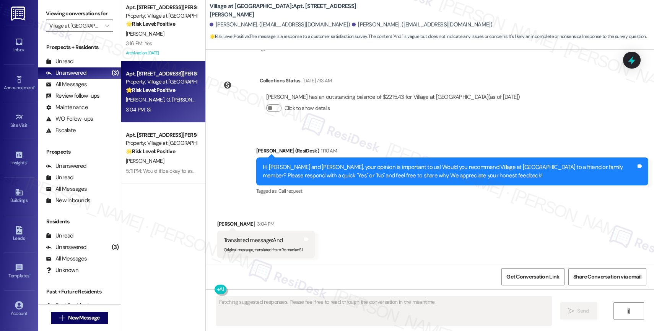
scroll to position [333, 0]
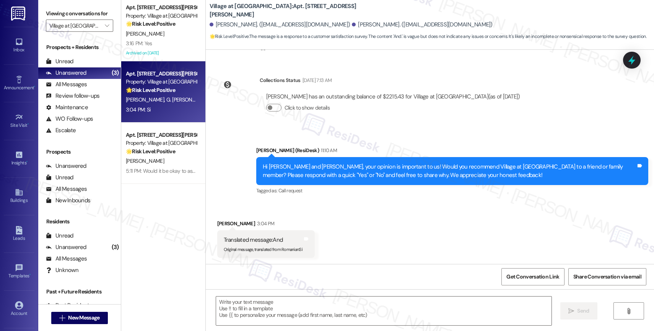
click at [349, 231] on div "Received via SMS [PERSON_NAME] 3:04 PM Translated message: And Original message…" at bounding box center [430, 233] width 448 height 62
click at [242, 305] on textarea at bounding box center [384, 310] width 336 height 29
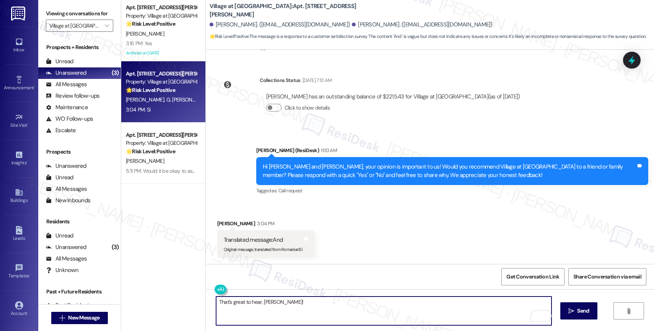
click at [294, 300] on textarea "That's great to hear, [PERSON_NAME]!" at bounding box center [384, 310] width 336 height 29
drag, startPoint x: 303, startPoint y: 300, endPoint x: 406, endPoint y: 303, distance: 102.6
click at [398, 303] on textarea "That's great to hear, [PERSON_NAME]! We're glad that you re" at bounding box center [384, 310] width 336 height 29
drag, startPoint x: 320, startPoint y: 301, endPoint x: 435, endPoint y: 306, distance: 115.7
click at [435, 306] on textarea "That's great to hear, [PERSON_NAME]! We're glad to hear that you r" at bounding box center [384, 310] width 336 height 29
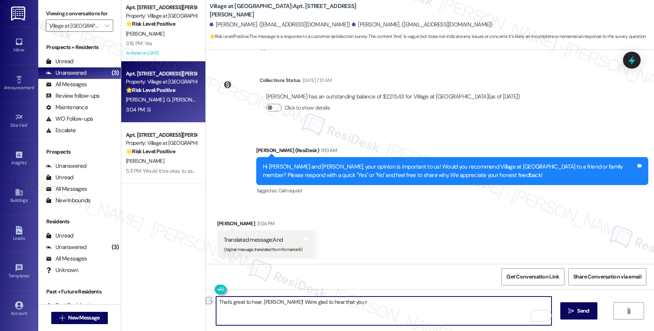
drag, startPoint x: 302, startPoint y: 301, endPoint x: 428, endPoint y: 303, distance: 125.5
click at [428, 303] on textarea "That's great to hear, [PERSON_NAME]! We're glad to hear that you r" at bounding box center [384, 310] width 336 height 29
type textarea "That's great to hear, [PERSON_NAME]! How's your living experience been so far?"
click at [541, 315] on icon "Open Grammarly. 0 Suggestions." at bounding box center [540, 315] width 8 height 8
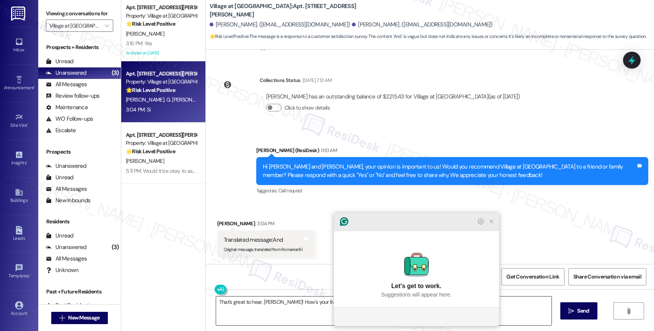
click at [492, 223] on icon "Close Grammarly Assistant" at bounding box center [491, 221] width 3 height 3
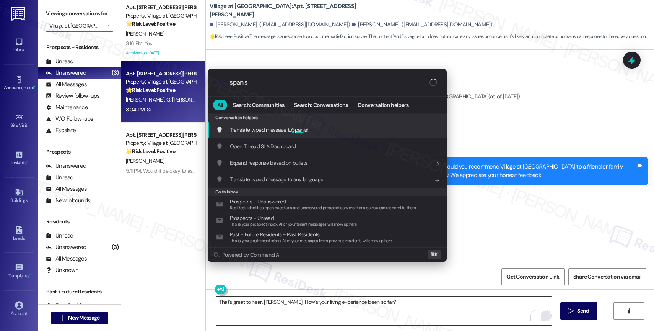
type input "spanish"
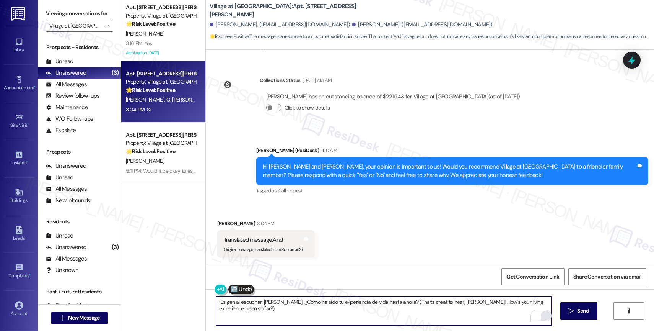
drag, startPoint x: 393, startPoint y: 302, endPoint x: 400, endPoint y: 311, distance: 11.5
click at [400, 311] on textarea "¡Es genial escuchar, [PERSON_NAME]! ¿Cómo ha sido tu experiencia de vida hasta …" at bounding box center [384, 310] width 336 height 29
type textarea "¡Es genial escuchar, [PERSON_NAME]! ¿Cómo ha sido tu experiencia de vida hasta …"
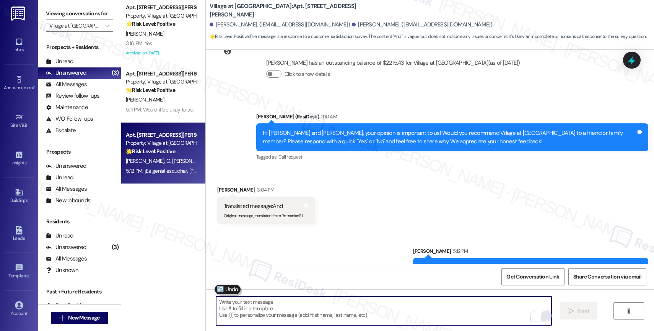
scroll to position [387, 0]
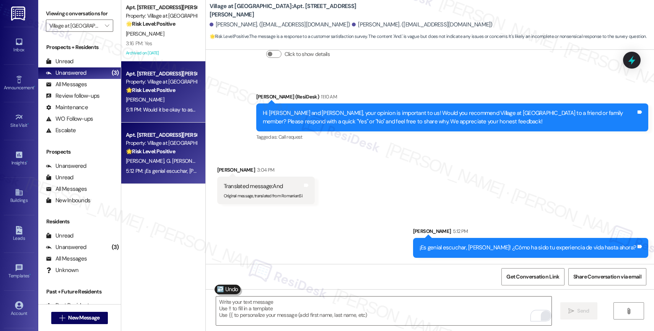
click at [163, 89] on strong "🌟 Risk Level: Positive" at bounding box center [150, 89] width 49 height 7
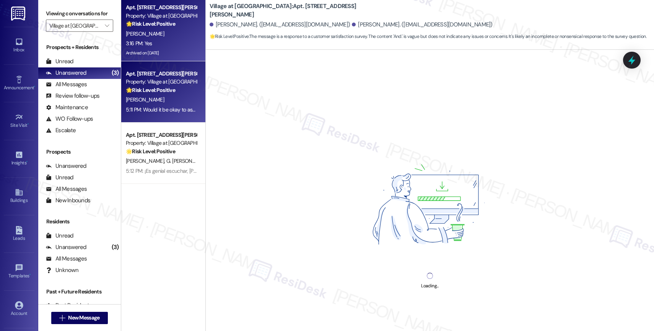
click at [155, 33] on div "[PERSON_NAME]" at bounding box center [161, 34] width 72 height 10
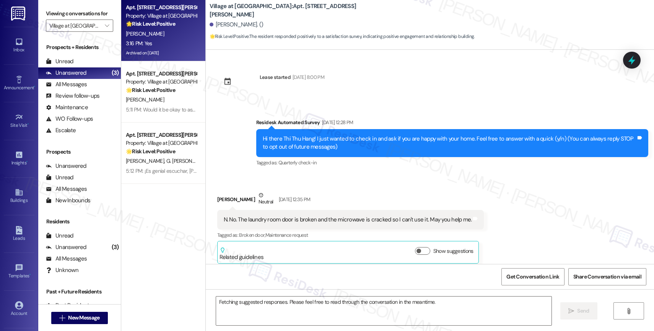
scroll to position [5033, 0]
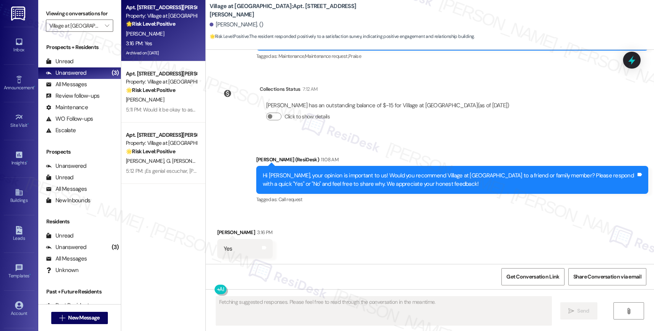
click at [326, 227] on div "Received via SMS [PERSON_NAME] 3:16 PM Yes Tags and notes" at bounding box center [430, 237] width 448 height 53
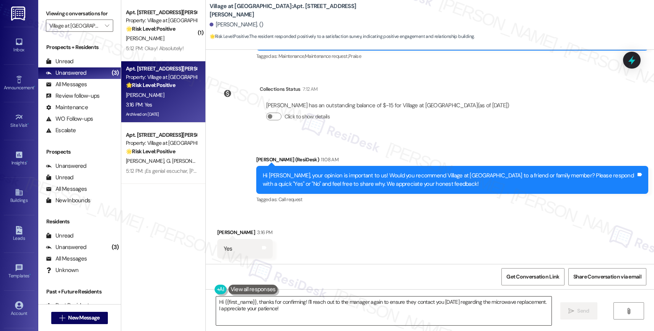
click at [258, 302] on textarea "Hi {{first_name}}, thanks for confirming! I'll reach out to the manager again t…" at bounding box center [384, 310] width 336 height 29
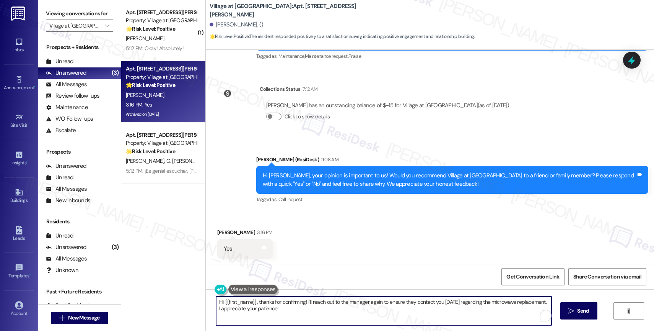
click at [258, 302] on textarea "Hi {{first_name}}, thanks for confirming! I'll reach out to the manager again t…" at bounding box center [384, 310] width 336 height 29
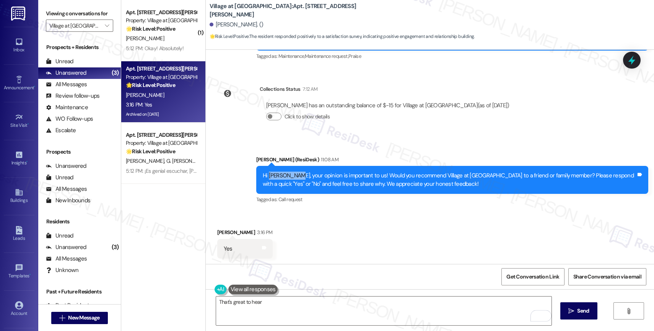
drag, startPoint x: 264, startPoint y: 174, endPoint x: 292, endPoint y: 175, distance: 27.6
click at [292, 175] on div "Hi [PERSON_NAME], your opinion is important to us! Would you recommend Village …" at bounding box center [449, 179] width 373 height 16
copy div "[PERSON_NAME]"
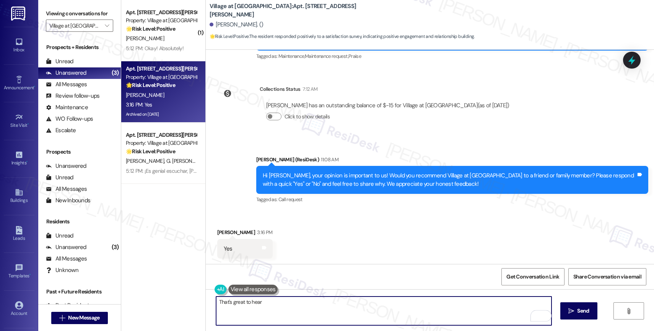
click at [287, 308] on textarea "That's great to hear" at bounding box center [384, 310] width 336 height 29
paste textarea "[PERSON_NAME]"
click at [256, 302] on textarea "That's great to [PERSON_NAME]" at bounding box center [384, 310] width 336 height 29
click at [307, 304] on textarea "That's great to hear, [PERSON_NAME]" at bounding box center [384, 310] width 336 height 29
click at [304, 302] on textarea "That's great to hear, [PERSON_NAME]! How has your living experience been so far?" at bounding box center [384, 310] width 336 height 29
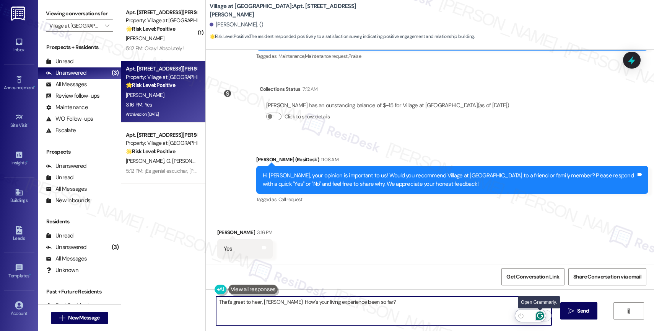
type textarea "That's great to hear, [PERSON_NAME]! How's your living experience been so far?"
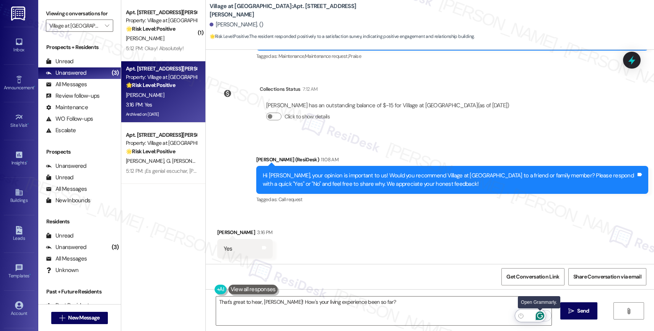
click at [541, 313] on icon "Open Grammarly. 0 Suggestions." at bounding box center [540, 315] width 8 height 8
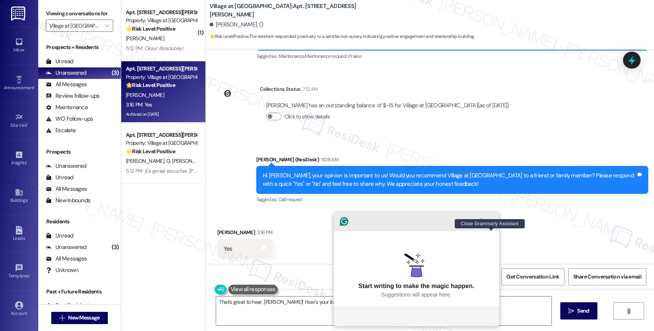
click at [494, 224] on icon "Close Grammarly Assistant" at bounding box center [492, 221] width 6 height 6
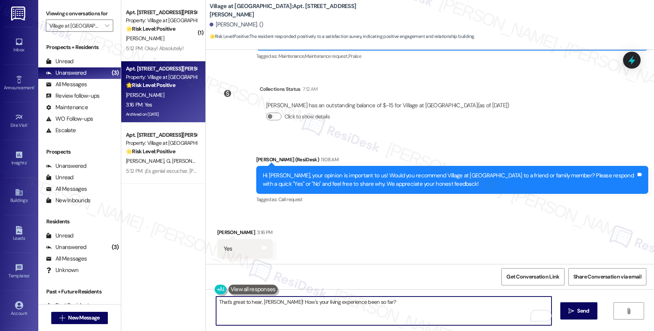
drag, startPoint x: 438, startPoint y: 305, endPoint x: 438, endPoint y: 300, distance: 4.6
click at [438, 305] on textarea "That's great to hear, [PERSON_NAME]! How's your living experience been so far?" at bounding box center [384, 310] width 336 height 29
click at [579, 312] on span "Send" at bounding box center [583, 311] width 12 height 8
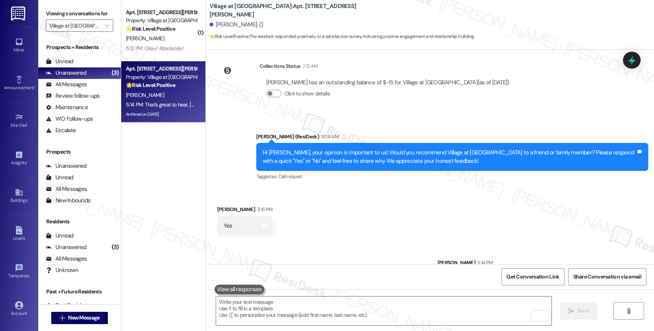
scroll to position [5087, 0]
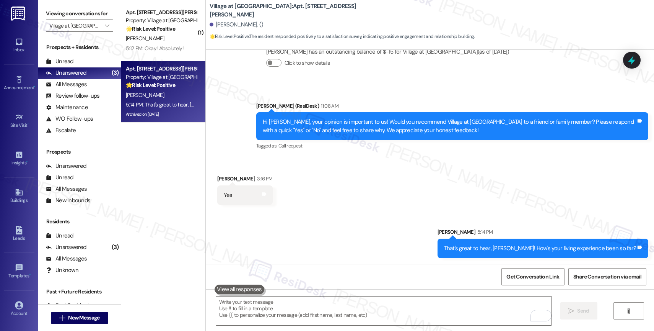
click at [320, 192] on div "Received via SMS [PERSON_NAME] 3:16 PM Yes Tags and notes" at bounding box center [430, 183] width 448 height 53
click at [318, 173] on div "Received via SMS [PERSON_NAME] 3:16 PM Yes Tags and notes" at bounding box center [430, 183] width 448 height 53
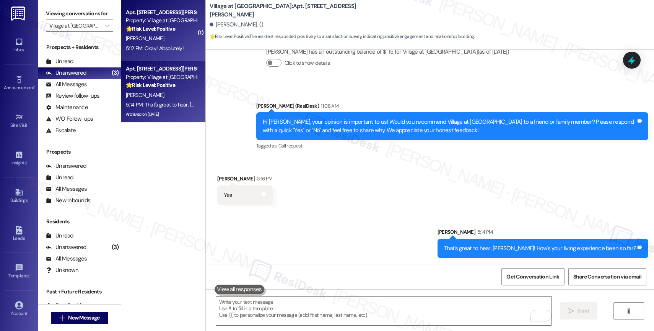
click at [177, 35] on div "[PERSON_NAME]" at bounding box center [161, 39] width 72 height 10
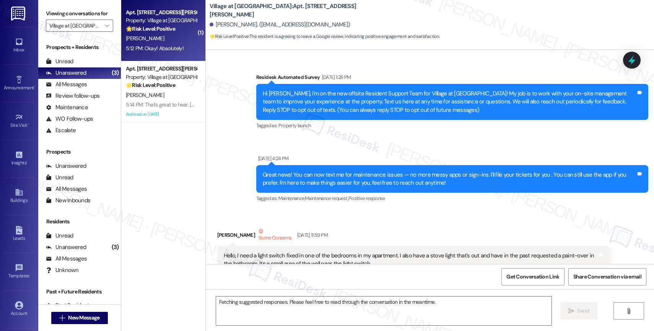
scroll to position [10656, 0]
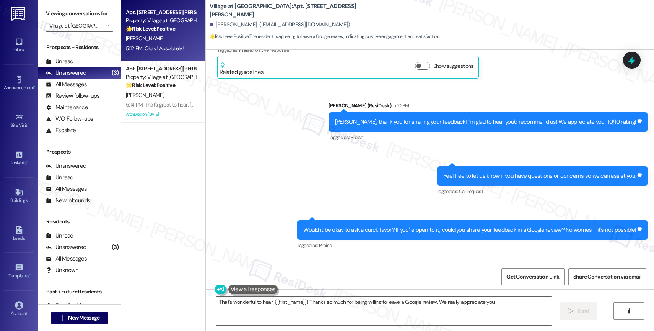
type textarea "That's wonderful to hear, {{first_name}}! Thanks so much for being willing to l…"
click at [347, 256] on div "Received via SMS [PERSON_NAME] 5:12 PM Okay! Absolutely! Tags and notes Tagged …" at bounding box center [430, 288] width 448 height 65
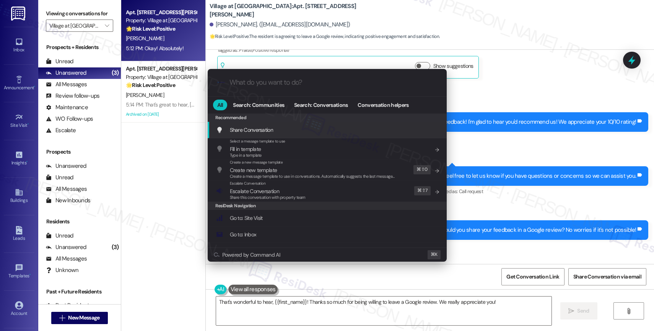
type input "f"
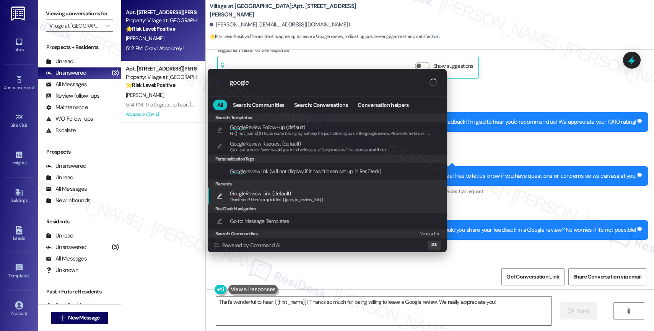
type input "google"
click at [254, 194] on span "Google Review Link (default)" at bounding box center [260, 193] width 61 height 8
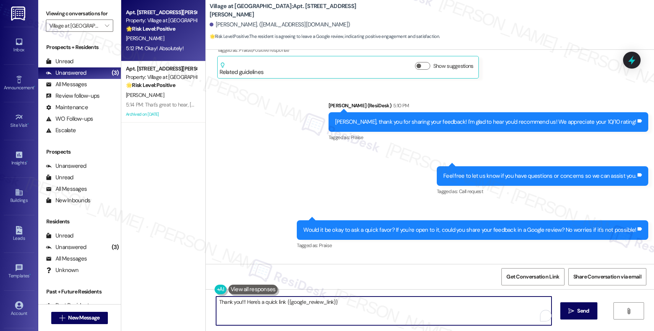
click at [236, 301] on textarea "Thank you!!! Here's a quick link {{google_review_link}}" at bounding box center [384, 310] width 336 height 29
type textarea "Thank you so much!!! Here's a quick link {{google_review_link}}"
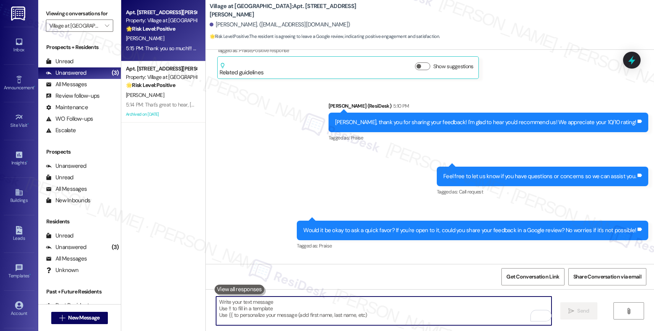
scroll to position [10710, 0]
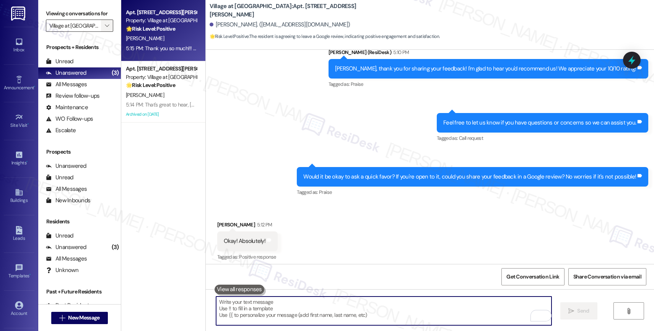
click at [105, 29] on icon "" at bounding box center [107, 26] width 4 height 6
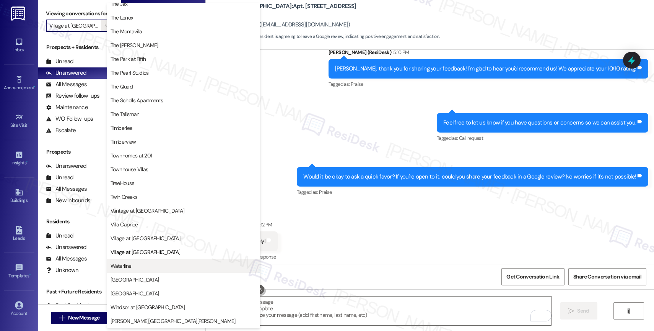
scroll to position [1378, 0]
click at [137, 264] on span "Waterline" at bounding box center [184, 266] width 146 height 8
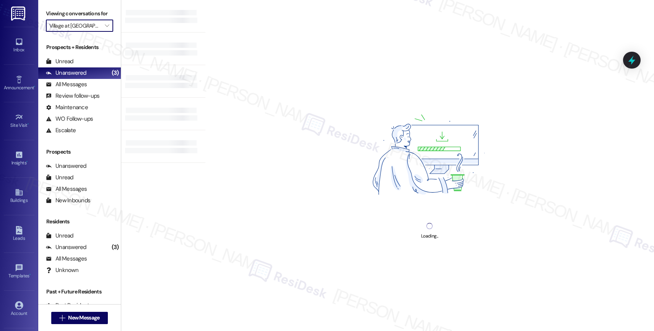
type input "Waterline"
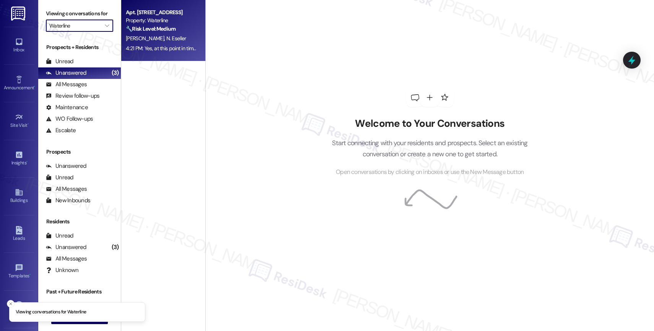
click at [174, 42] on div "[PERSON_NAME] N. Eseller" at bounding box center [161, 39] width 72 height 10
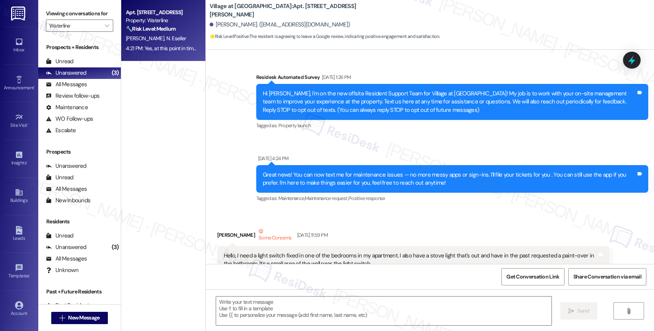
scroll to position [10738, 0]
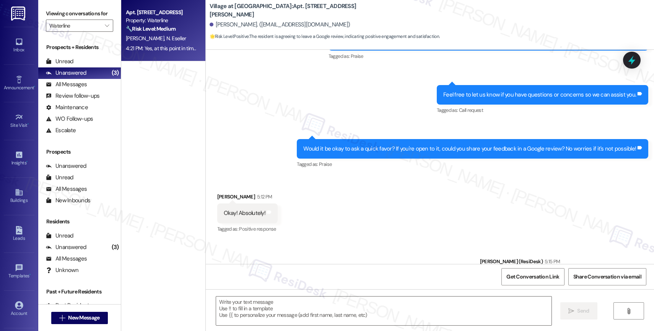
type textarea "Fetching suggested responses. Please feel free to read through the conversation…"
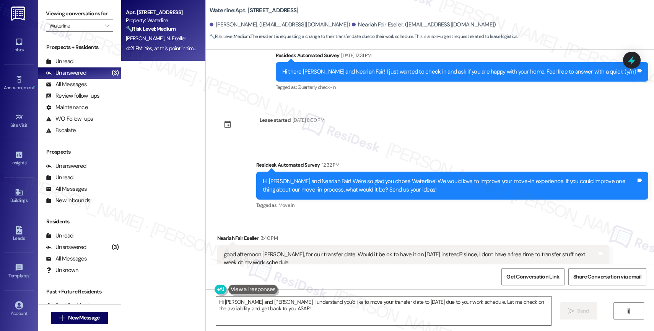
scroll to position [4352, 0]
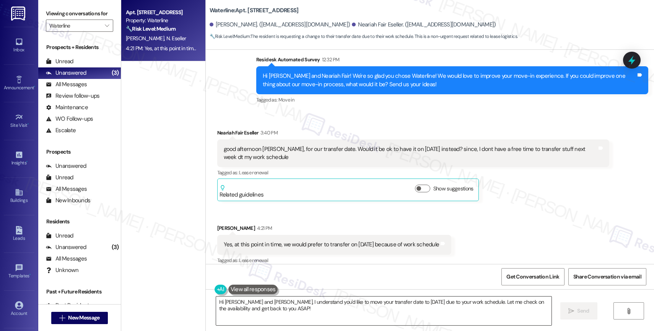
click at [316, 309] on textarea "Hi [PERSON_NAME] and [PERSON_NAME], I understand you'd like to move your transf…" at bounding box center [384, 310] width 336 height 29
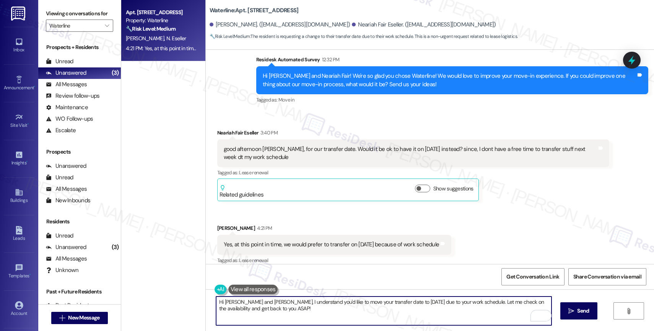
click at [523, 310] on textarea "Hi [PERSON_NAME] and [PERSON_NAME], I understand you'd like to move your transf…" at bounding box center [384, 310] width 336 height 29
type textarea "Hi [PERSON_NAME] and [PERSON_NAME], I understand you'd like to move your transf…"
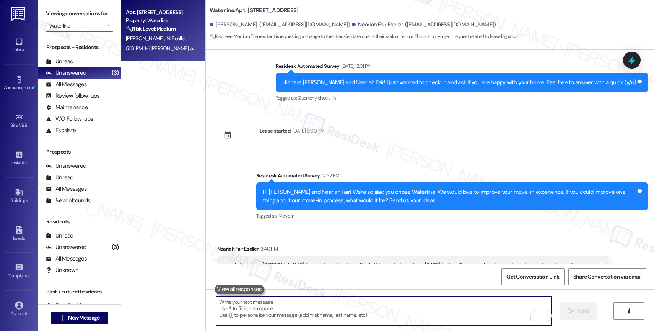
scroll to position [4414, 0]
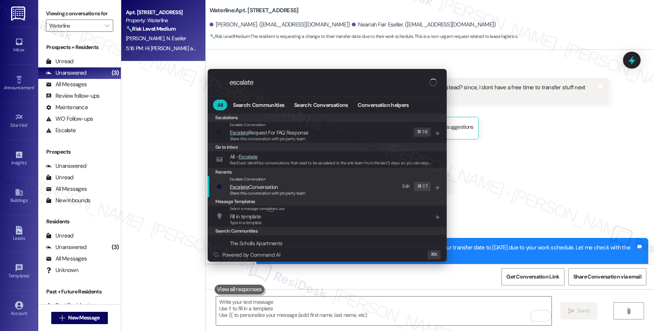
type input "escalate"
click at [281, 186] on span "Escalate Conversation" at bounding box center [268, 187] width 76 height 8
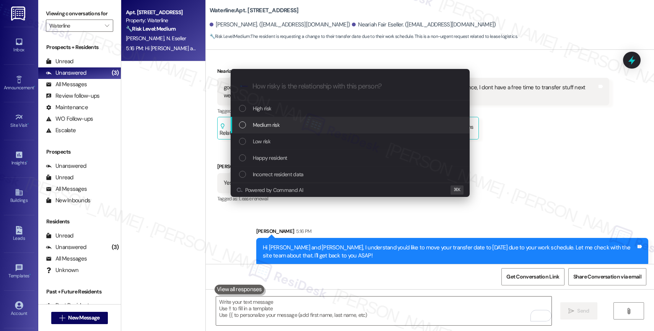
click at [269, 121] on span "Medium risk" at bounding box center [266, 125] width 27 height 8
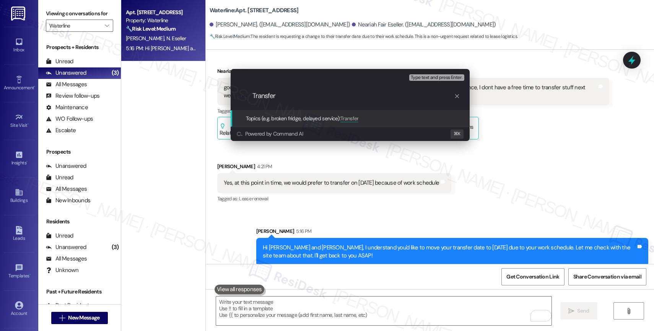
drag, startPoint x: 293, startPoint y: 99, endPoint x: 248, endPoint y: 94, distance: 45.0
click at [248, 94] on div ".cls-1{fill:#0a055f;}.cls-2{fill:#0cc4c4;} resideskLogoBlueOrange Transfer" at bounding box center [350, 95] width 239 height 27
type input "Can they move the transfer date on [DATE]?"
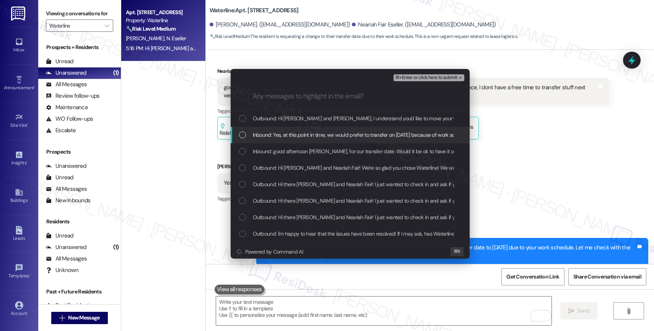
click at [295, 133] on span "Inbound: Yes, at this point in time, we would prefer to transfer on [DATE] beca…" at bounding box center [362, 134] width 218 height 8
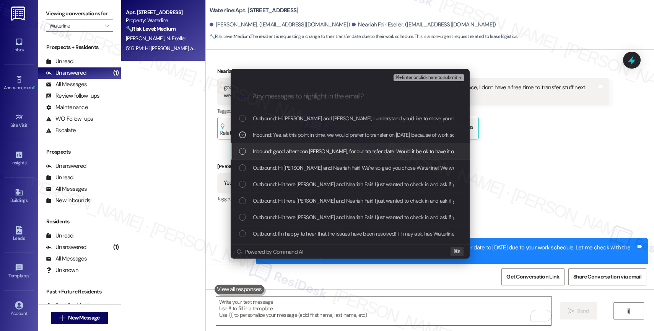
click at [296, 151] on span "Inbound: good afternoon [PERSON_NAME], for our transfer date. Would it be ok to…" at bounding box center [459, 151] width 413 height 8
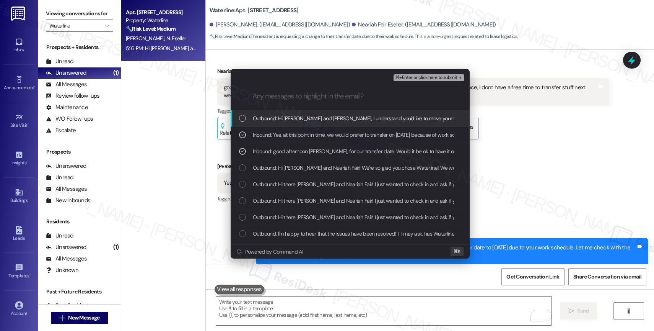
click at [300, 117] on span "Outbound: Hi [PERSON_NAME] and [PERSON_NAME], I understand you'd like to move y…" at bounding box center [485, 118] width 465 height 8
click at [419, 74] on button "⌘+Enter or click here to submit" at bounding box center [429, 77] width 70 height 7
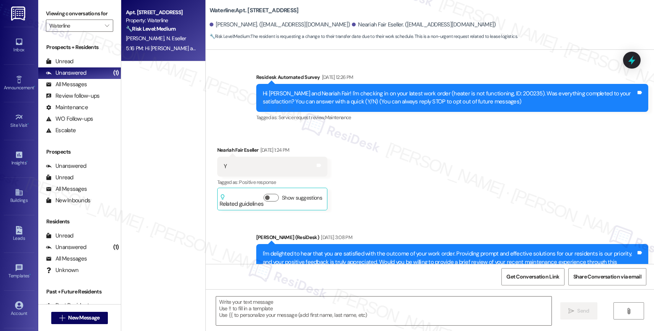
scroll to position [4425, 0]
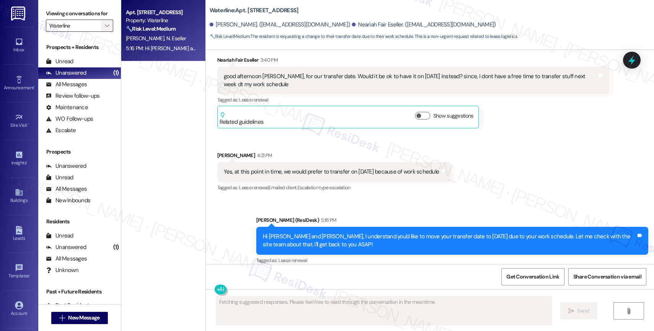
click at [105, 29] on icon "" at bounding box center [107, 26] width 4 height 6
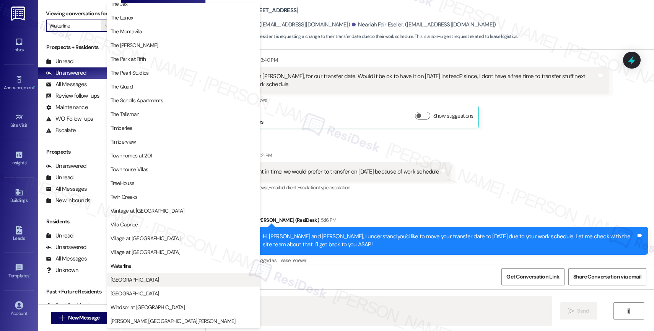
scroll to position [1378, 0]
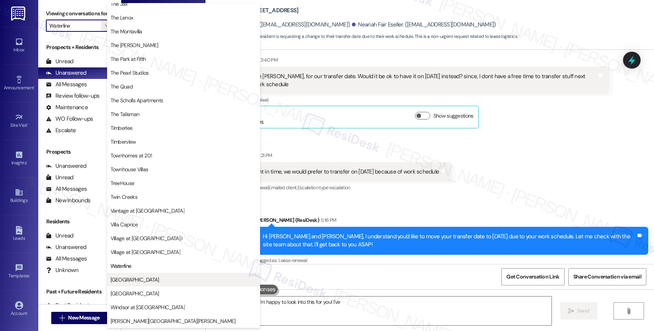
click at [139, 277] on span "[GEOGRAPHIC_DATA]" at bounding box center [184, 280] width 146 height 8
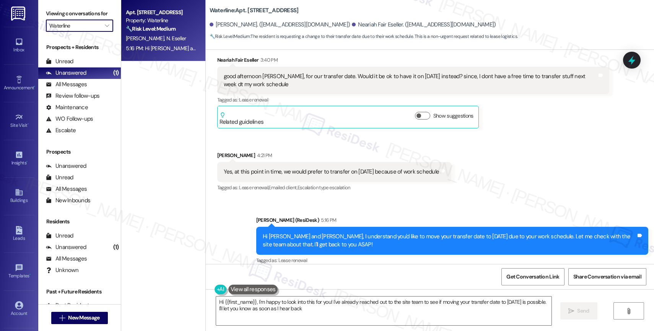
type textarea "Hi {{first_name}}, I'm happy to look into this for you! I've already reached ou…"
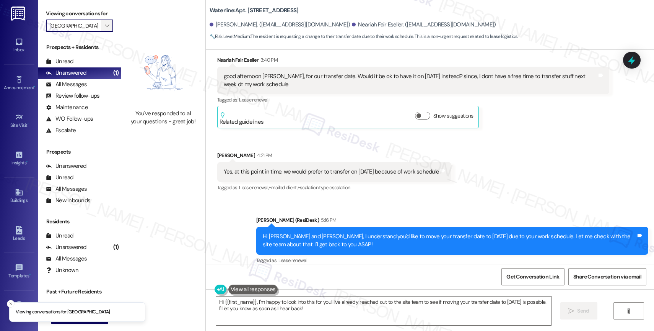
click at [103, 32] on span "" at bounding box center [106, 26] width 7 height 12
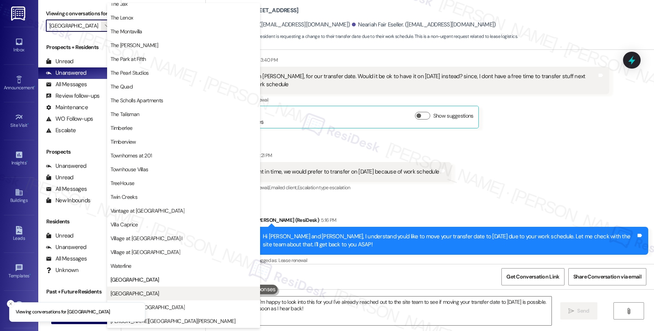
scroll to position [1372, 0]
click at [160, 292] on span "[GEOGRAPHIC_DATA]" at bounding box center [184, 293] width 146 height 8
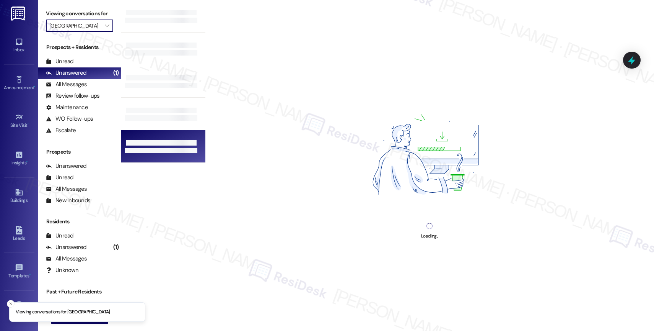
type input "[GEOGRAPHIC_DATA]"
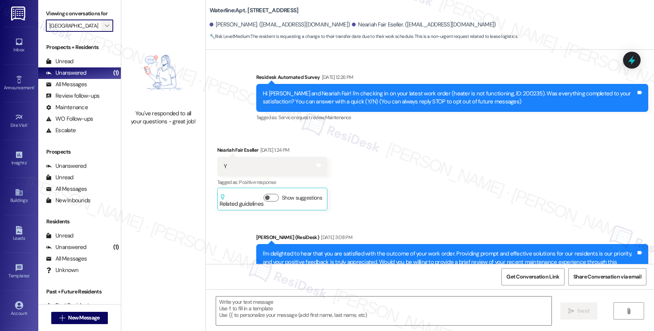
scroll to position [4581, 0]
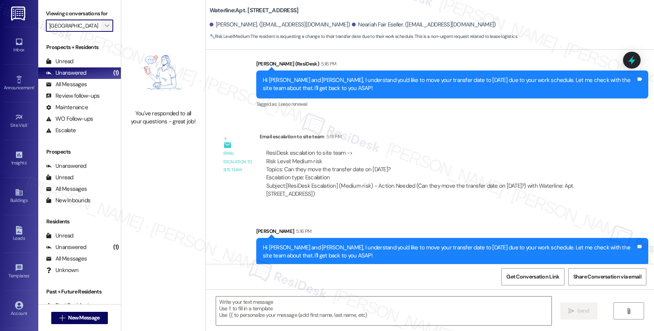
type textarea "Fetching suggested responses. Please feel free to read through the conversation…"
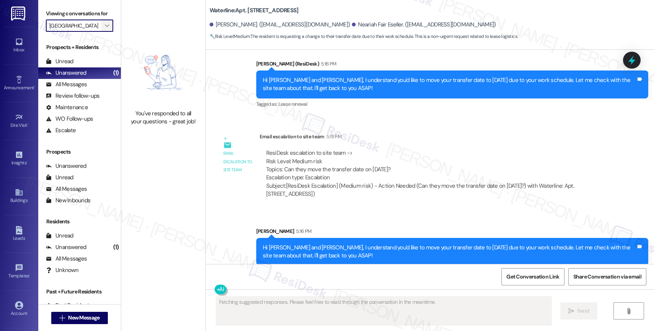
click at [103, 32] on span "" at bounding box center [106, 26] width 7 height 12
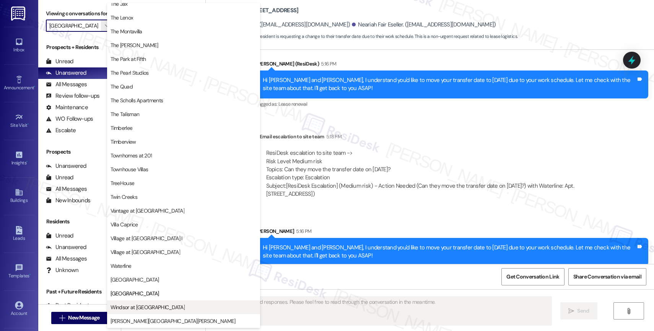
scroll to position [1376, 0]
click at [156, 300] on button "Windsor at [GEOGRAPHIC_DATA]" at bounding box center [183, 307] width 153 height 14
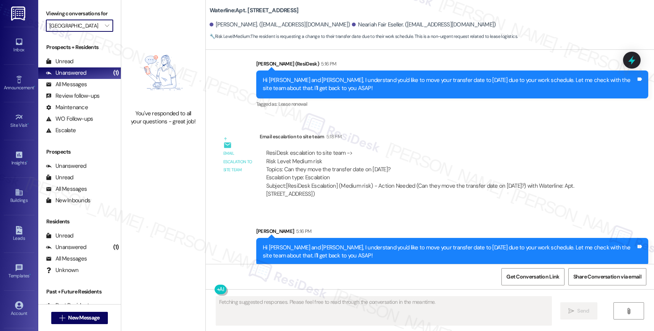
type input "Windsor at [GEOGRAPHIC_DATA]"
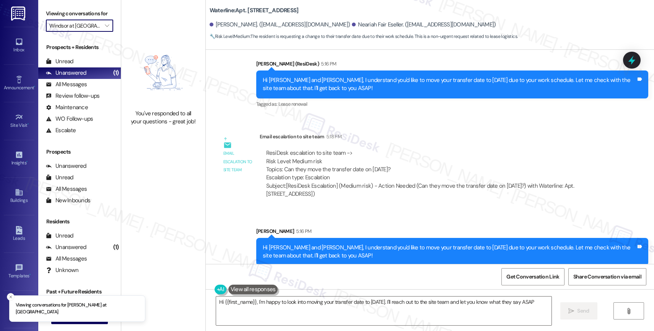
type textarea "Hi {{first_name}}, I'm happy to look into moving your transfer date to [DATE]. …"
click at [103, 31] on span "" at bounding box center [106, 26] width 7 height 12
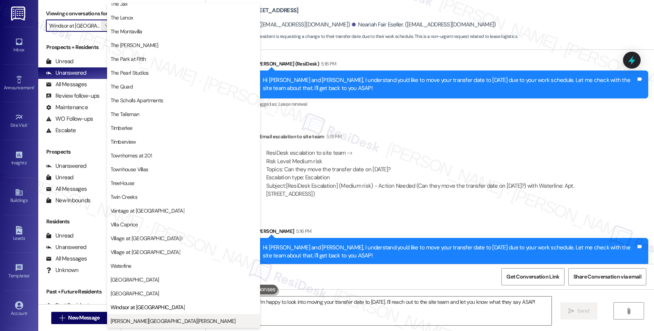
scroll to position [1393, 0]
click at [132, 321] on span "[PERSON_NAME][GEOGRAPHIC_DATA][PERSON_NAME]" at bounding box center [173, 321] width 125 height 8
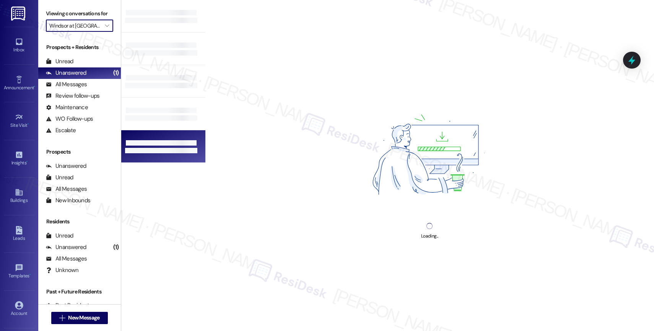
type input "[PERSON_NAME][GEOGRAPHIC_DATA][PERSON_NAME]"
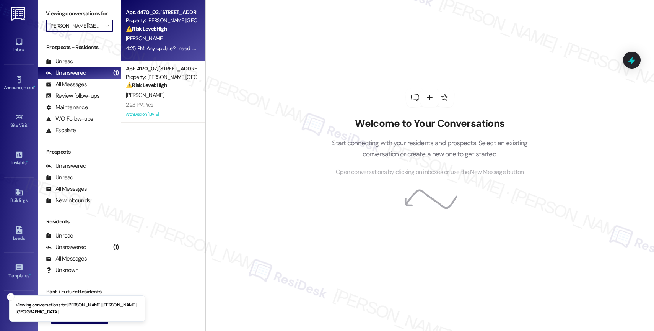
click at [167, 32] on div "⚠️ Risk Level: High The resident reports a non-working toilet and contacted eme…" at bounding box center [161, 29] width 71 height 8
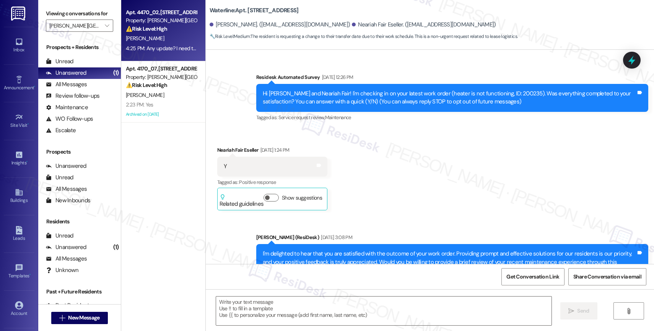
scroll to position [4581, 0]
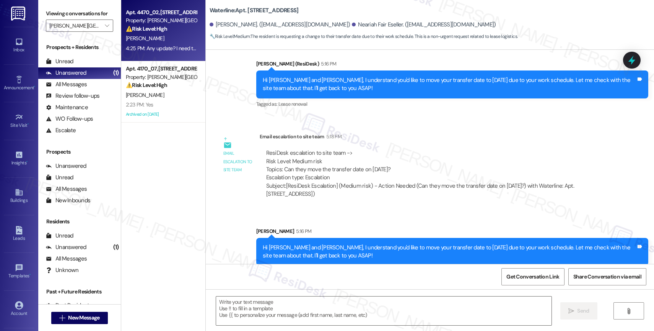
type textarea "Fetching suggested responses. Please feel free to read through the conversation…"
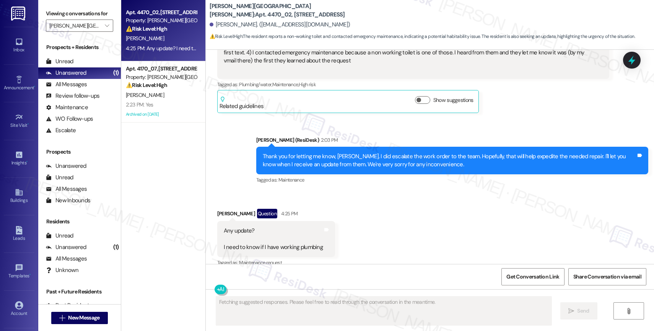
scroll to position [479, 0]
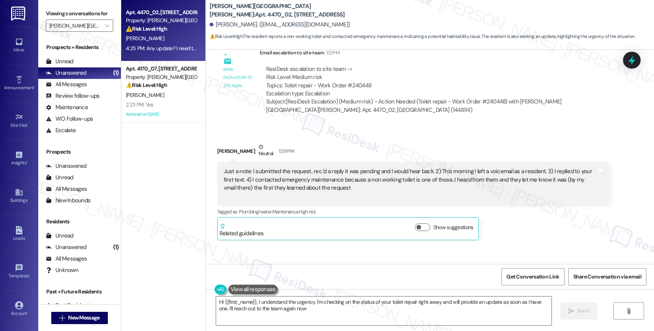
type textarea "Hi {{first_name}}, I understand the urgency. I'm checking on the status of your…"
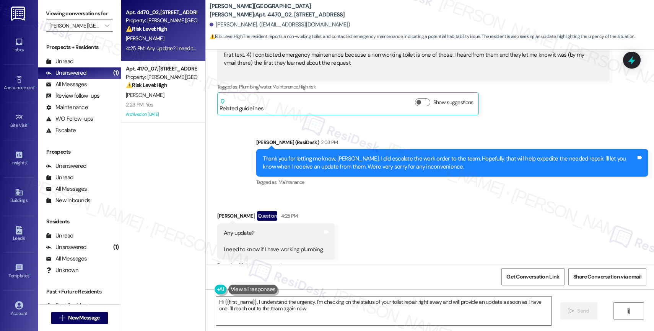
scroll to position [479, 0]
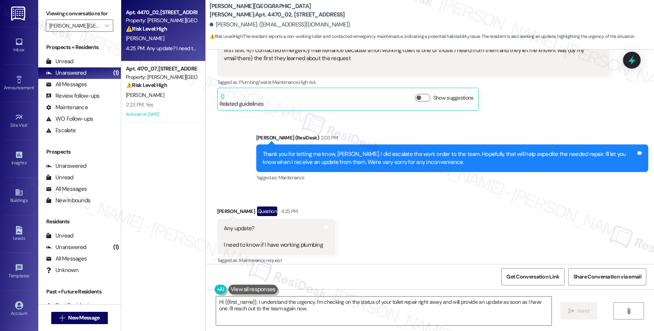
click at [364, 204] on div "Received via SMS [PERSON_NAME] Question 4:25 PM Any update? I need to know if I…" at bounding box center [430, 230] width 448 height 83
click at [269, 308] on textarea "Hi {{first_name}}, I understand the urgency. I'm checking on the status of your…" at bounding box center [384, 310] width 336 height 29
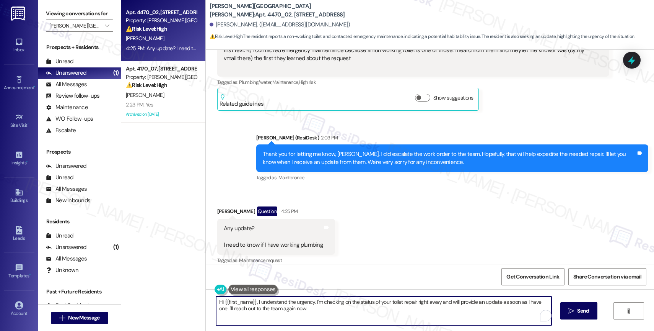
click at [269, 308] on textarea "Hi {{first_name}}, I understand the urgency. I'm checking on the status of your…" at bounding box center [384, 310] width 336 height 29
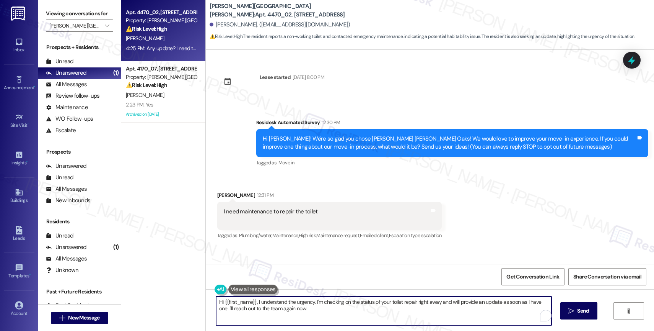
scroll to position [479, 0]
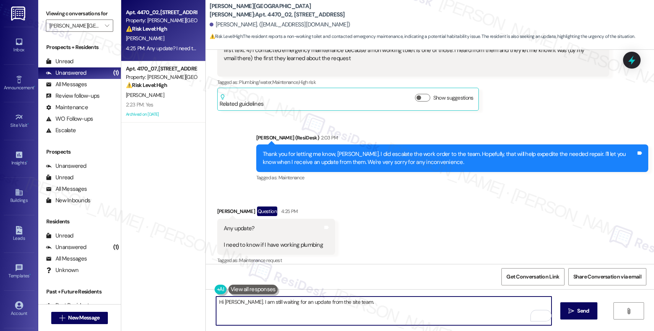
click at [366, 307] on textarea "Hi Gina. I am still waiting for an update from the site team." at bounding box center [384, 310] width 336 height 29
type textarea "Hi Gina. I am still waiting for an update from the site team. Are you home righ…"
click at [573, 311] on icon "" at bounding box center [572, 311] width 6 height 6
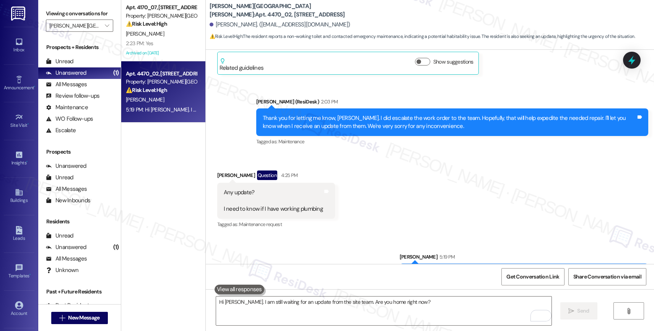
scroll to position [533, 0]
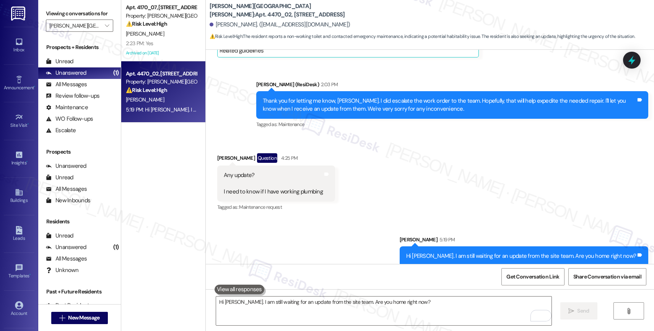
click at [409, 190] on div "Received via SMS [PERSON_NAME] Question 4:25 PM Any update? I need to know if I…" at bounding box center [430, 177] width 448 height 83
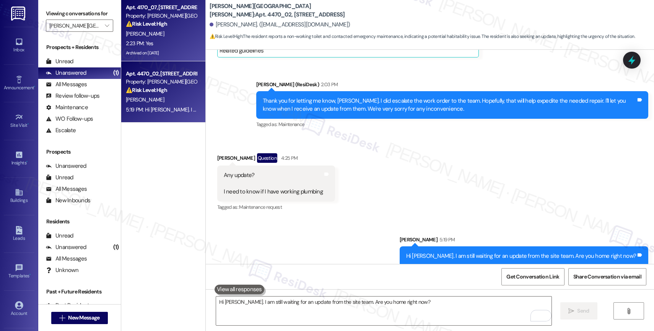
click at [153, 21] on strong "⚠️ Risk Level: High" at bounding box center [146, 23] width 41 height 7
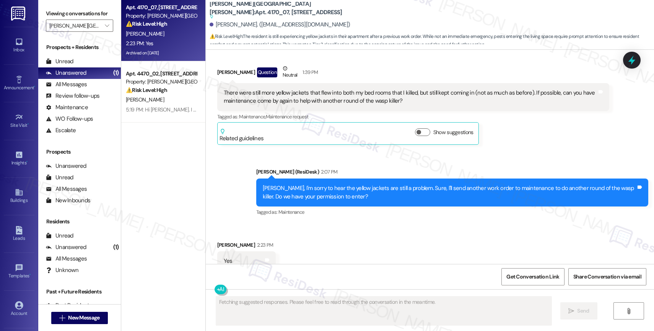
scroll to position [3189, 0]
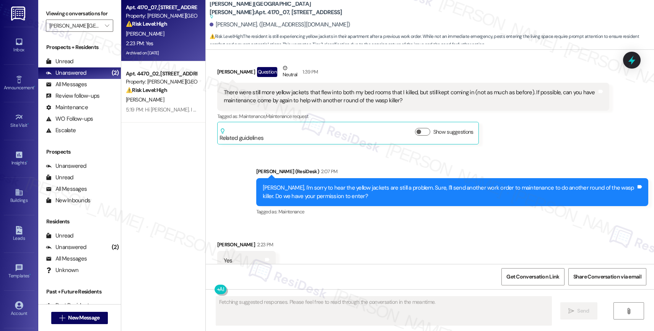
click at [328, 223] on div "Received via SMS Patrick Luo 2:23 PM Yes Tags and notes Tagged as: Positive res…" at bounding box center [430, 255] width 448 height 65
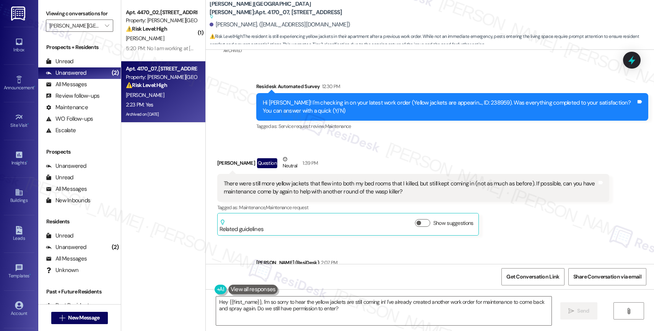
scroll to position [3021, 0]
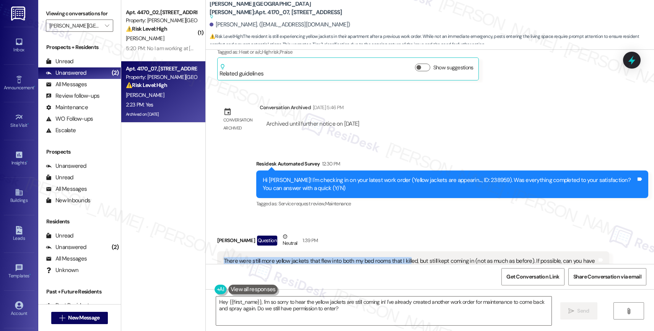
drag, startPoint x: 215, startPoint y: 235, endPoint x: 403, endPoint y: 238, distance: 187.9
click at [403, 251] on div "There were still more yellow jackets that flew into both my bed rooms that I ki…" at bounding box center [413, 265] width 392 height 28
click at [428, 257] on div "There were still more yellow jackets that flew into both my bed rooms that I ki…" at bounding box center [410, 265] width 373 height 16
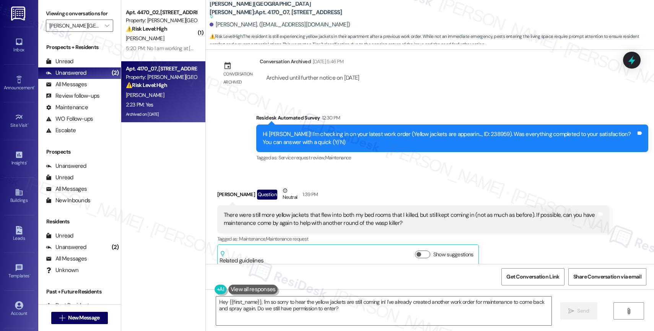
scroll to position [3033, 0]
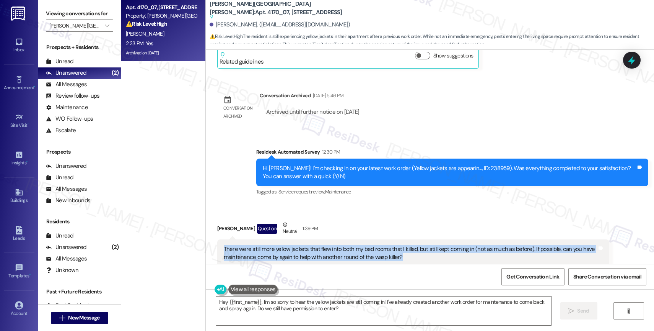
drag, startPoint x: 215, startPoint y: 222, endPoint x: 514, endPoint y: 230, distance: 299.0
click at [514, 239] on div "There were still more yellow jackets that flew into both my bed rooms that I ki…" at bounding box center [413, 253] width 392 height 28
copy div "There were still more yellow jackets that flew into both my bed rooms that I ki…"
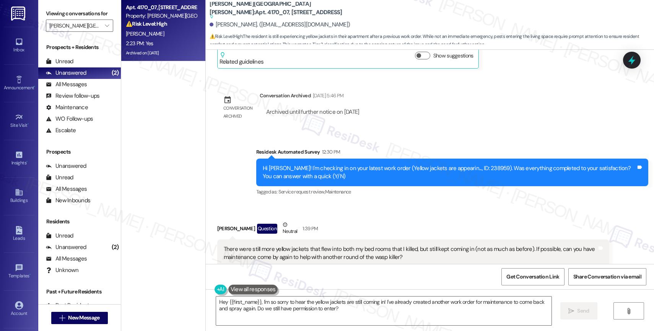
click at [383, 220] on div "Patrick Luo Question Neutral 1:39 PM" at bounding box center [413, 229] width 392 height 19
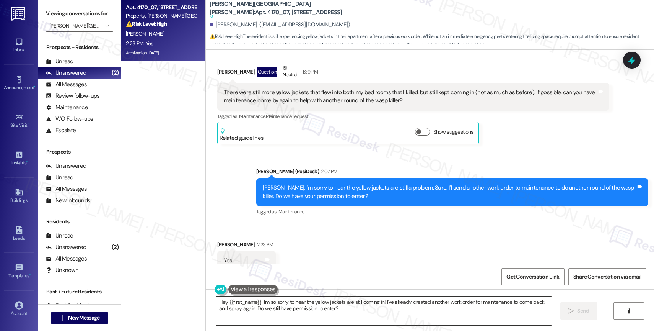
click at [254, 310] on textarea "Hey {{first_name}}, I'm so sorry to hear the yellow jackets are still coming in…" at bounding box center [384, 310] width 336 height 29
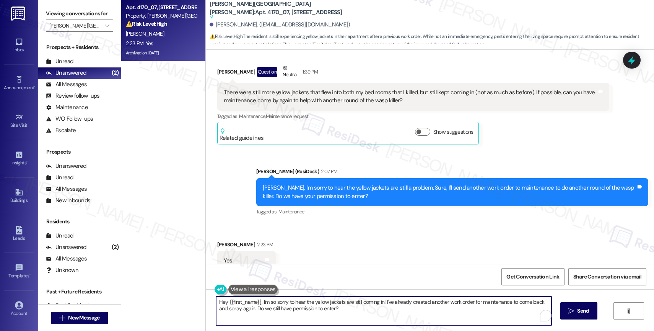
click at [254, 310] on textarea "Hey {{first_name}}, I'm so sorry to hear the yellow jackets are still coming in…" at bounding box center [384, 310] width 336 height 29
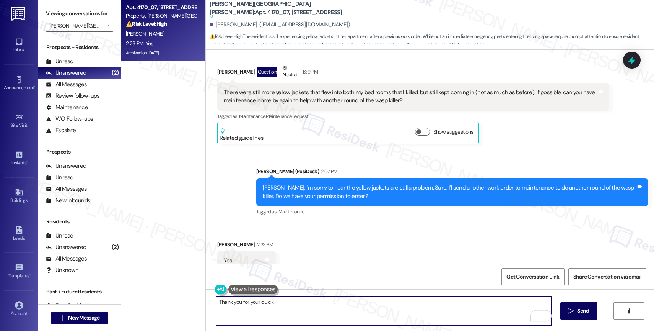
drag, startPoint x: 271, startPoint y: 304, endPoint x: 180, endPoint y: 289, distance: 92.8
click at [180, 289] on div "Apt. 4170_07, 4275 NW Clubhouse Pl Property: Witham Hill Oaks ⚠️ Risk Level: Hi…" at bounding box center [387, 165] width 533 height 331
paste textarea "Work Order #240511"
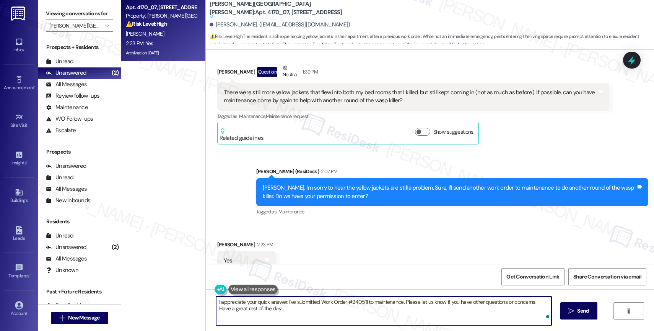
type textarea "I appreciate your quick answer. I've submitted Work Order #240511 to maintenanc…"
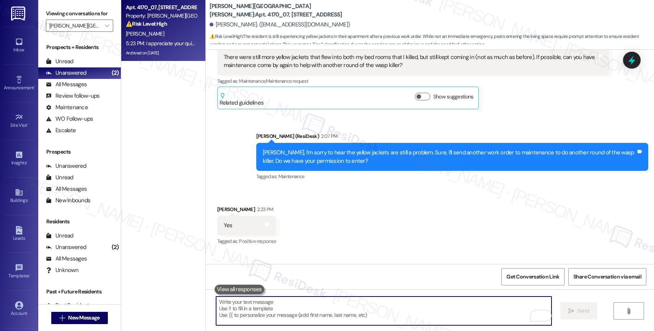
scroll to position [3251, 0]
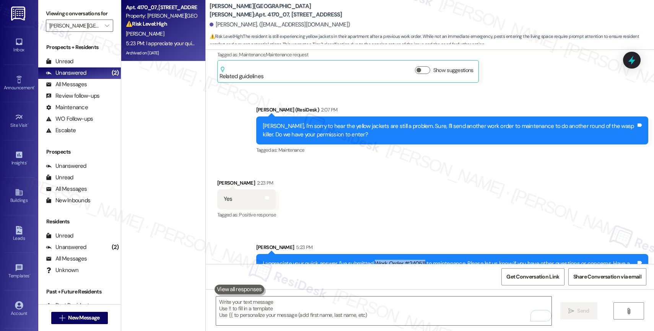
drag, startPoint x: 367, startPoint y: 238, endPoint x: 415, endPoint y: 236, distance: 48.6
click at [415, 259] on div "I appreciate your quick answer. I've submitted Work Order #240511 to maintenanc…" at bounding box center [449, 267] width 373 height 16
copy div "Work Order #240511"
click at [368, 184] on div "Received via SMS Patrick Luo 2:23 PM Yes Tags and notes Tagged as: Positive res…" at bounding box center [430, 193] width 448 height 65
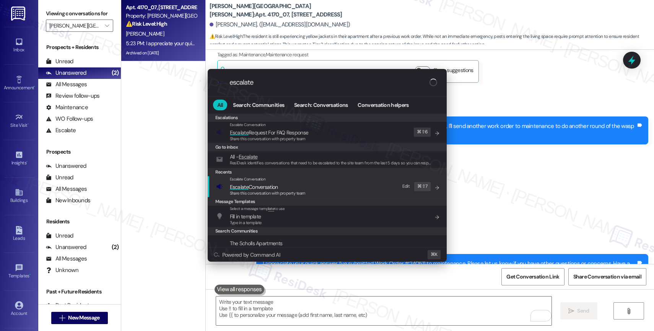
type input "escalate"
click at [264, 184] on span "Escalate Conversation" at bounding box center [254, 186] width 48 height 7
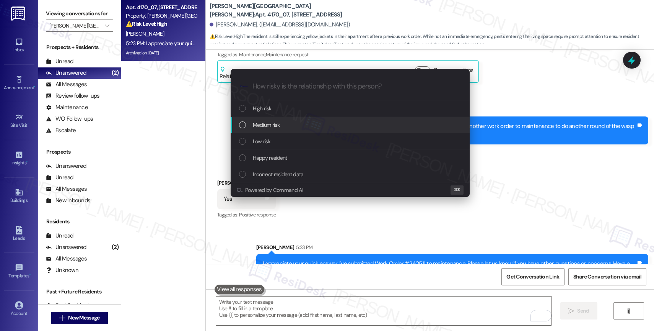
click at [271, 124] on span "Medium risk" at bounding box center [266, 125] width 27 height 8
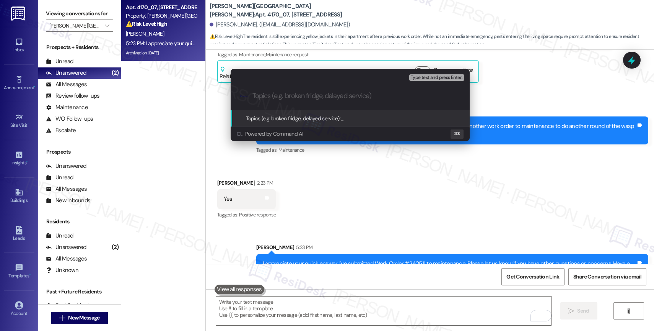
click at [270, 94] on input "Topics (e.g. broken fridge, delayed service)" at bounding box center [357, 96] width 208 height 8
type input "P"
click at [287, 97] on input "Wasps" at bounding box center [354, 96] width 202 height 8
drag, startPoint x: 287, startPoint y: 97, endPoint x: 232, endPoint y: 91, distance: 55.4
click at [232, 91] on div ".cls-1{fill:#0a055f;}.cls-2{fill:#0cc4c4;} resideskLogoBlueOrange Wasps" at bounding box center [350, 95] width 239 height 27
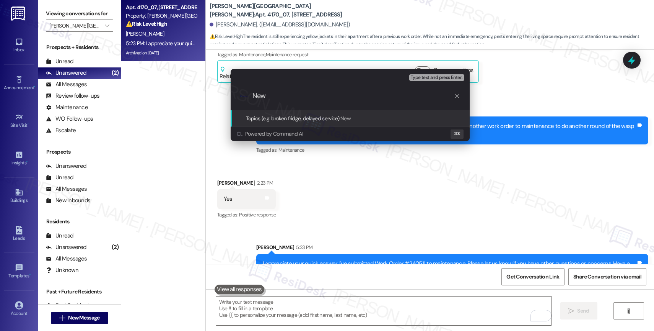
paste input "Work Order #240511"
type input "New Work Order #240511 filed by ResiDesk"
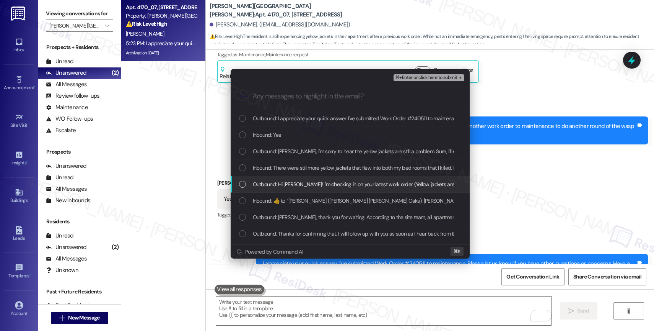
drag, startPoint x: 290, startPoint y: 182, endPoint x: 296, endPoint y: 145, distance: 37.9
click at [290, 182] on span "Outbound: Hi Patrick! I'm checking in on your latest work order (Yellow jackets…" at bounding box center [473, 184] width 440 height 8
click at [294, 160] on div "Inbound: There were still more yellow jackets that flew into both my bed rooms …" at bounding box center [350, 168] width 239 height 16
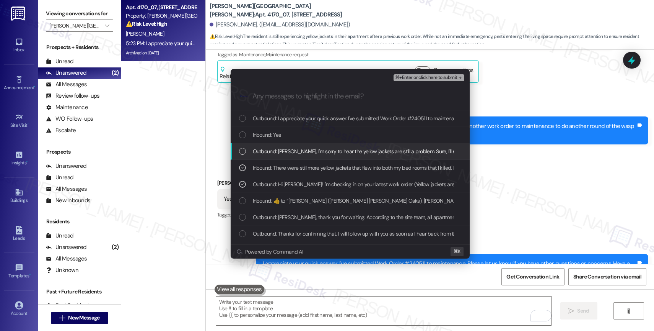
click at [296, 145] on div "Outbound: Patrick, I'm sorry to hear the yellow jackets are still a problem. Su…" at bounding box center [350, 151] width 239 height 16
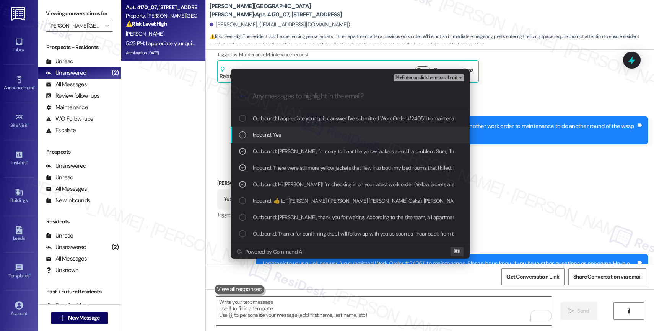
drag, startPoint x: 288, startPoint y: 132, endPoint x: 316, endPoint y: 117, distance: 32.2
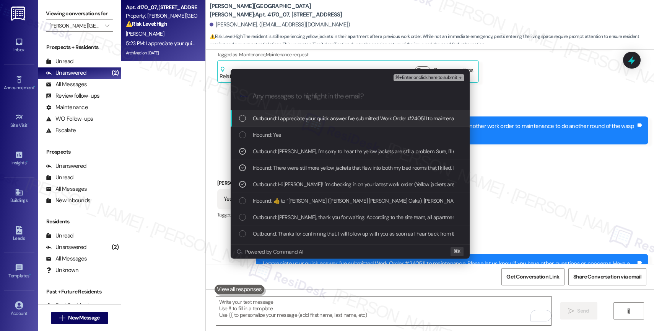
click at [318, 116] on span "Outbound: I appreciate your quick answer. I've submitted Work Order #240511 to …" at bounding box center [457, 118] width 408 height 8
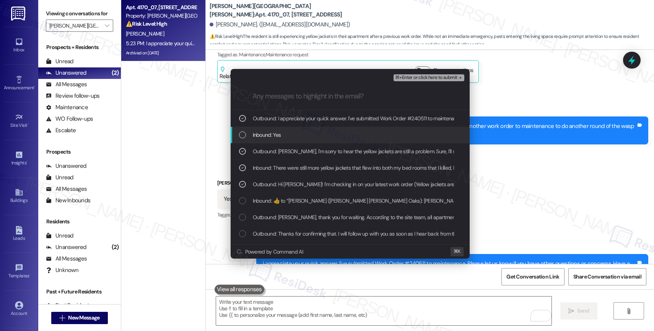
drag, startPoint x: 280, startPoint y: 138, endPoint x: 445, endPoint y: 96, distance: 170.2
click at [284, 137] on div "Inbound: Yes" at bounding box center [351, 134] width 224 height 8
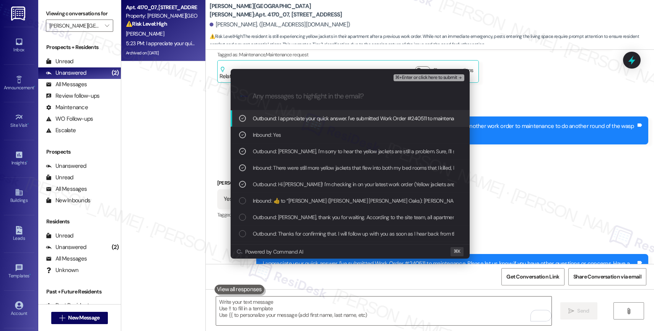
click at [448, 78] on span "⌘+Enter or click here to submit" at bounding box center [426, 77] width 62 height 5
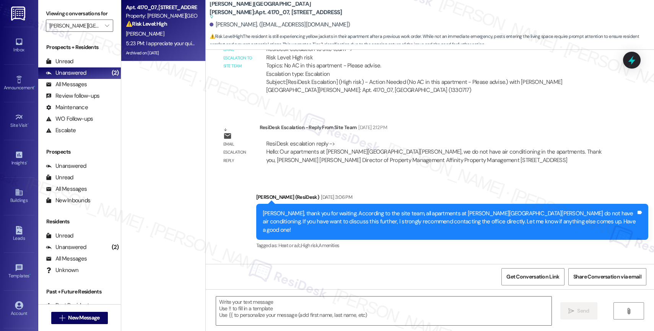
scroll to position [3189, 0]
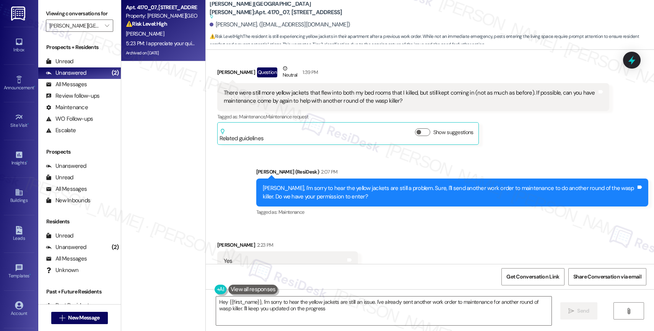
type textarea "Hey {{first_name}}, I'm sorry to hear the yellow jackets are still an issue. I'…"
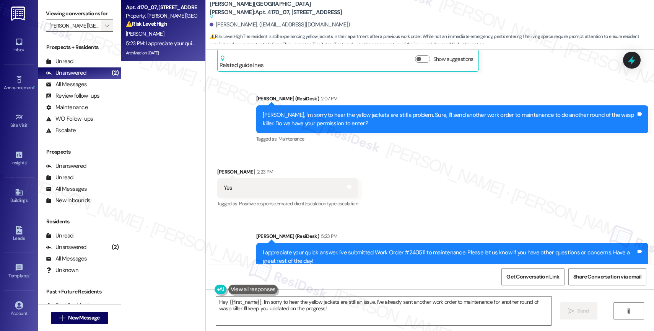
click at [105, 32] on button "" at bounding box center [107, 26] width 12 height 12
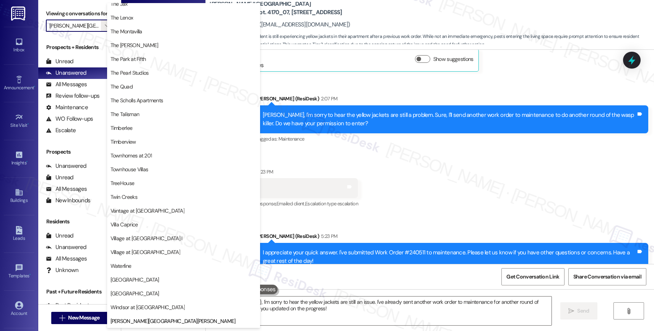
click at [419, 172] on div "Received via SMS Patrick Luo 2:23 PM Yes Tags and notes Tagged as: Positive res…" at bounding box center [430, 182] width 448 height 65
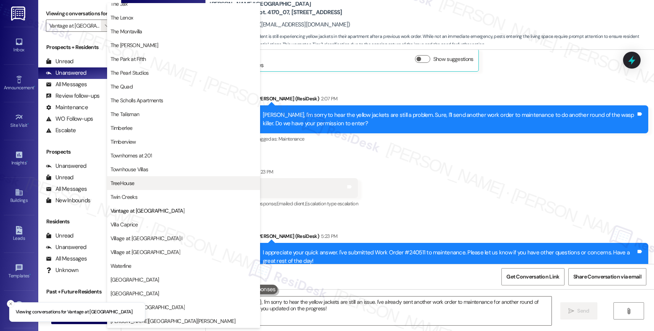
scroll to position [1384, 0]
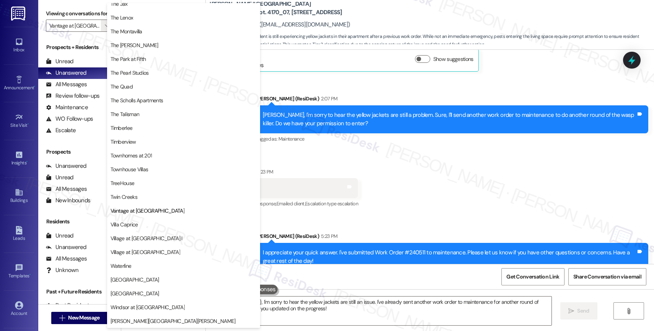
click at [463, 150] on div "Received via SMS Patrick Luo 2:23 PM Yes Tags and notes Tagged as: Positive res…" at bounding box center [430, 182] width 448 height 65
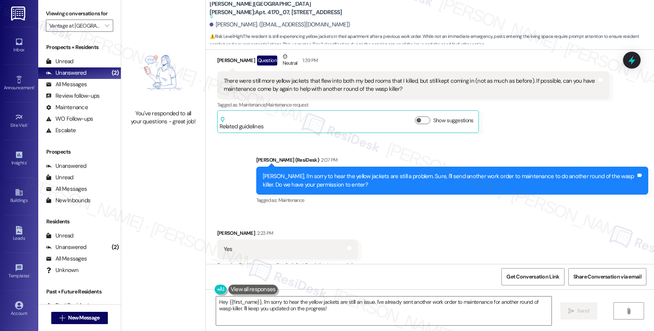
scroll to position [3262, 0]
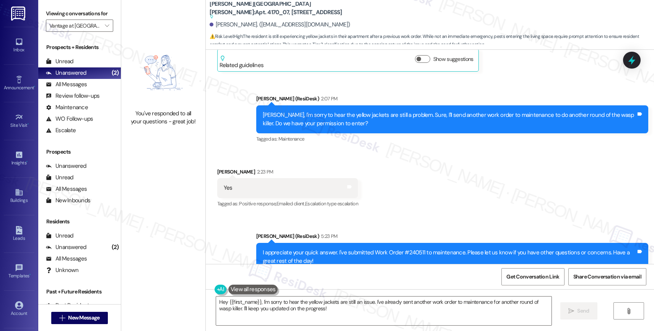
click at [408, 155] on div "Received via SMS Patrick Luo 2:23 PM Yes Tags and notes Tagged as: Positive res…" at bounding box center [430, 182] width 448 height 65
click at [103, 32] on span "" at bounding box center [106, 26] width 7 height 12
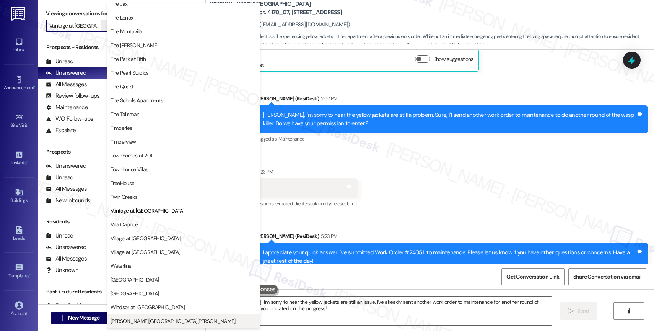
scroll to position [1375, 0]
click at [128, 322] on span "[PERSON_NAME][GEOGRAPHIC_DATA][PERSON_NAME]" at bounding box center [173, 321] width 125 height 8
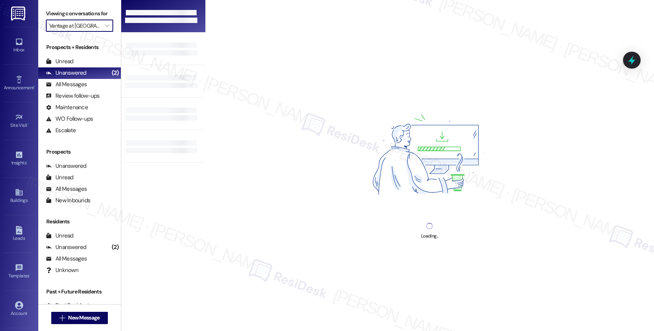
type input "[PERSON_NAME][GEOGRAPHIC_DATA][PERSON_NAME]"
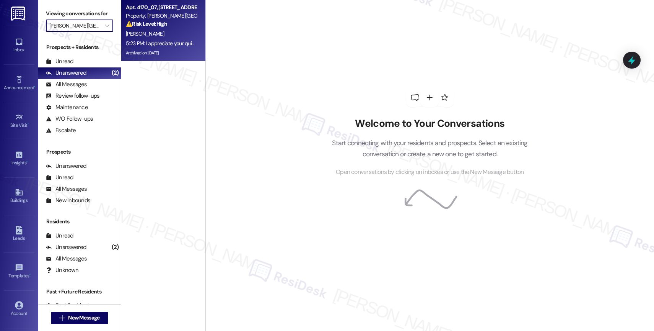
click at [171, 26] on div "⚠️ Risk Level: High The resident is still experiencing yellow jackets in their …" at bounding box center [161, 24] width 71 height 8
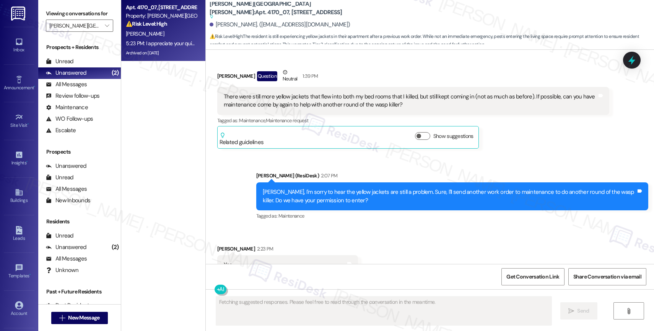
scroll to position [3189, 0]
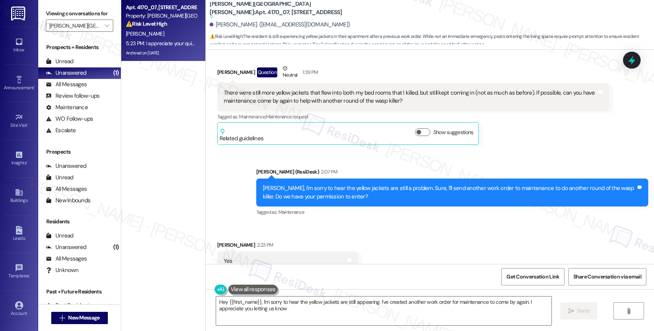
type textarea "Hey {{first_name}}, I'm sorry to hear the yellow jackets are still appearing. I…"
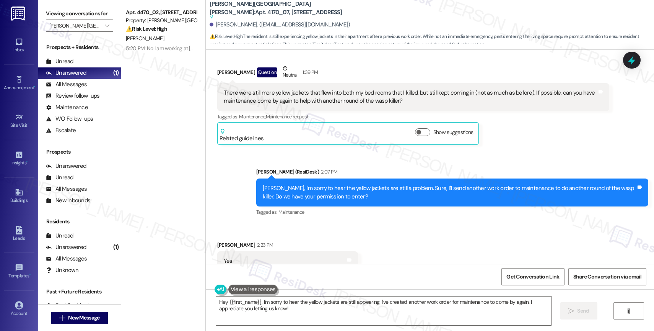
scroll to position [3356, 0]
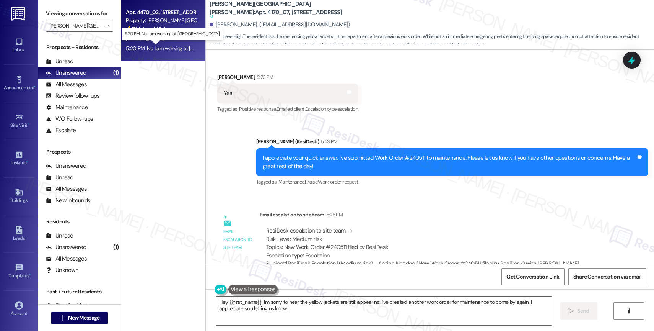
click at [178, 45] on div "5:20 PM: No I am working at OSU 5:20 PM: No I am working at OSU" at bounding box center [182, 48] width 112 height 7
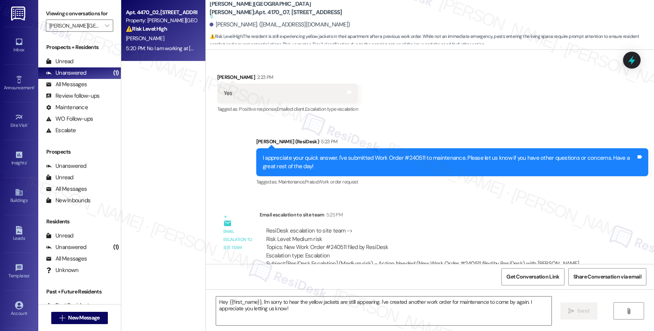
type textarea "Fetching suggested responses. Please feel free to read through the conversation…"
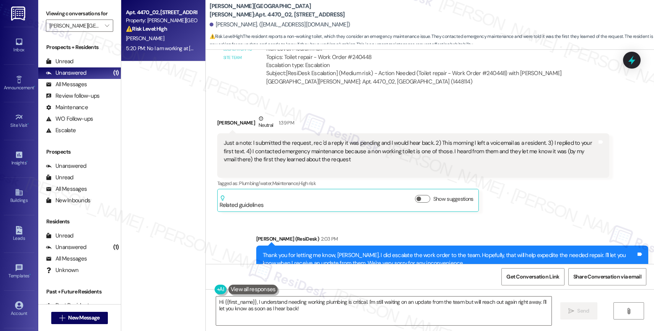
scroll to position [233, 0]
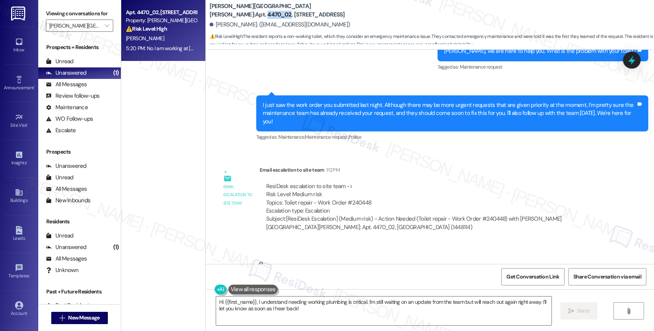
drag, startPoint x: 261, startPoint y: 11, endPoint x: 283, endPoint y: 10, distance: 22.6
click at [283, 10] on b "Witham Hill Oaks: Apt. 4470_02, 4275 NW Clubhouse Pl" at bounding box center [286, 10] width 153 height 16
copy b "4470_02"
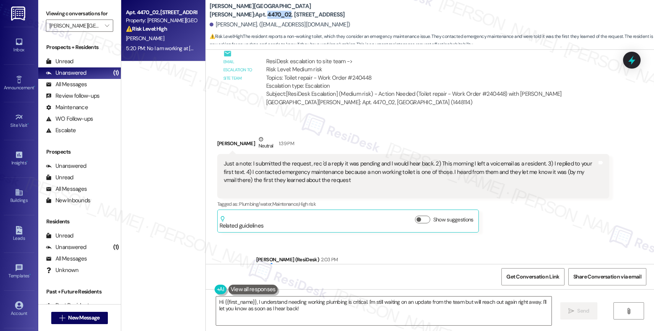
scroll to position [617, 0]
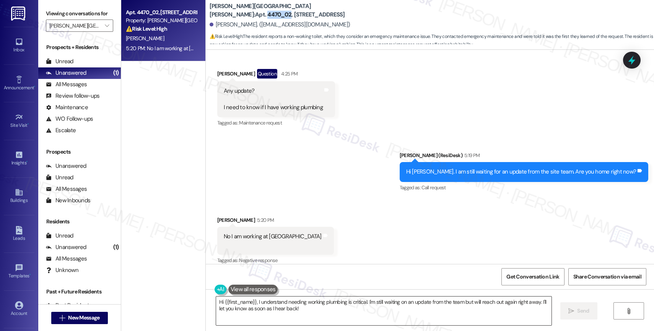
click at [260, 307] on textarea "Hi {{first_name}}, I understand needing working plumbing is critical. I'm still…" at bounding box center [384, 310] width 336 height 29
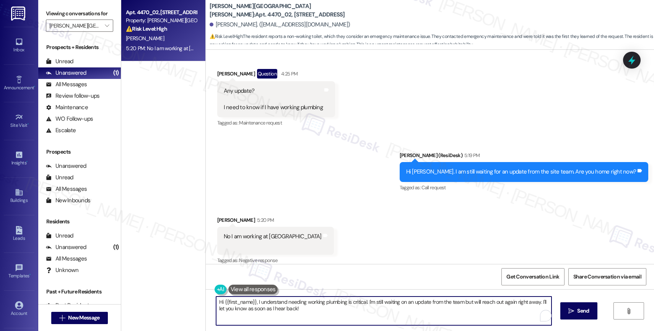
click at [260, 307] on textarea "Hi {{first_name}}, I understand needing working plumbing is critical. I'm still…" at bounding box center [384, 310] width 336 height 29
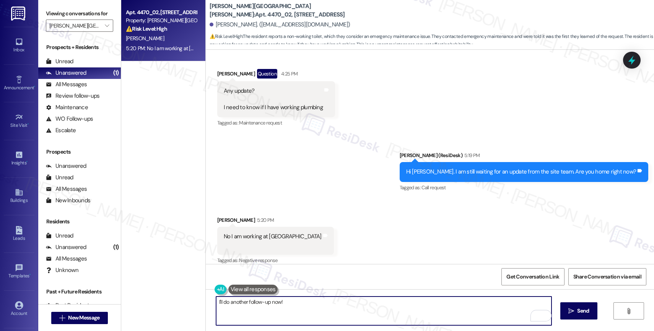
click at [216, 300] on textarea "I'll do another follow-up now!" at bounding box center [384, 310] width 336 height 29
click at [346, 306] on textarea "I see. I'll do another follow-up now!" at bounding box center [384, 310] width 336 height 29
click at [209, 301] on div "I see. I'll do another follow-up now!  Send " at bounding box center [430, 317] width 448 height 57
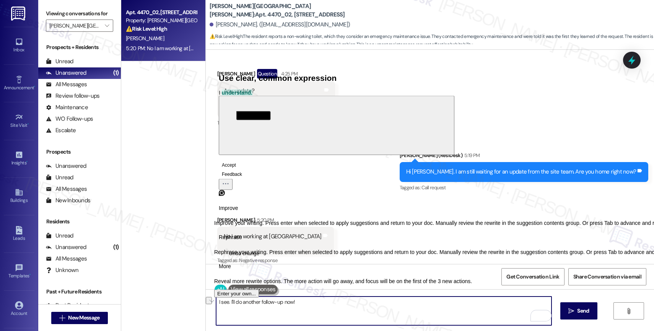
click at [316, 305] on textarea "I see. I'll do another follow-up now!" at bounding box center [384, 310] width 336 height 29
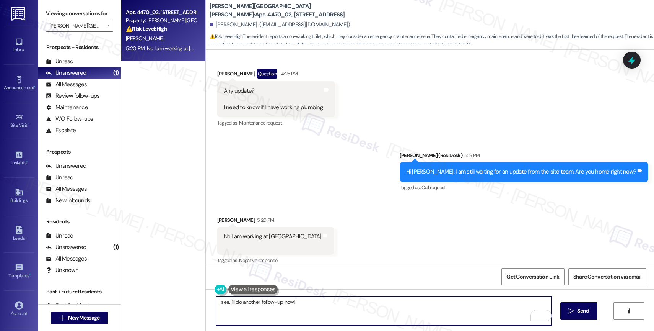
drag, startPoint x: 215, startPoint y: 302, endPoint x: 189, endPoint y: 298, distance: 26.3
click at [189, 298] on div "Apt. 4470_02, 4275 NW Clubhouse Pl Property: Witham Hill Oaks ⚠️ Risk Level: Hi…" at bounding box center [387, 165] width 533 height 331
click at [305, 298] on textarea "I see. I'll do another follow-up now!" at bounding box center [384, 310] width 336 height 29
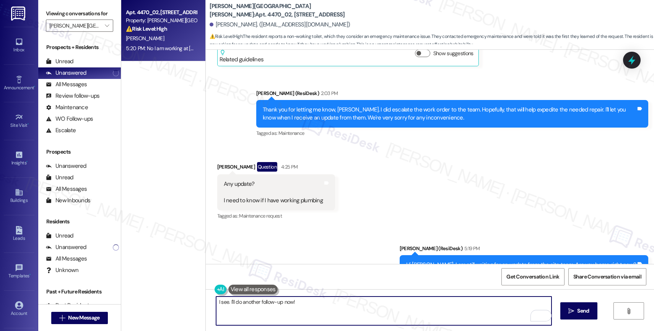
drag, startPoint x: 225, startPoint y: 302, endPoint x: 188, endPoint y: 298, distance: 36.5
click at [188, 298] on div "Apt. 4470_02, 4275 NW Clubhouse Pl Property: Witham Hill Oaks ⚠️ Risk Level: Hi…" at bounding box center [387, 165] width 533 height 331
type textarea "It's okay. I'll do another follow-up now!"
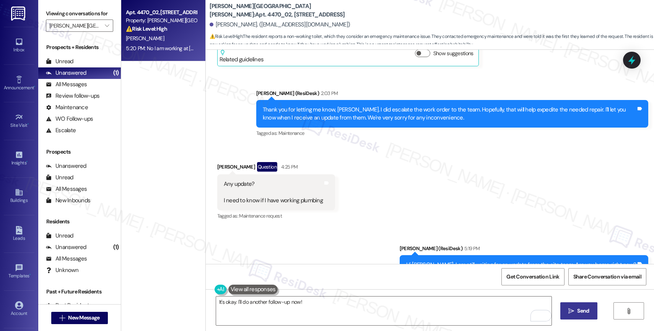
click at [576, 312] on span "Send" at bounding box center [583, 311] width 15 height 8
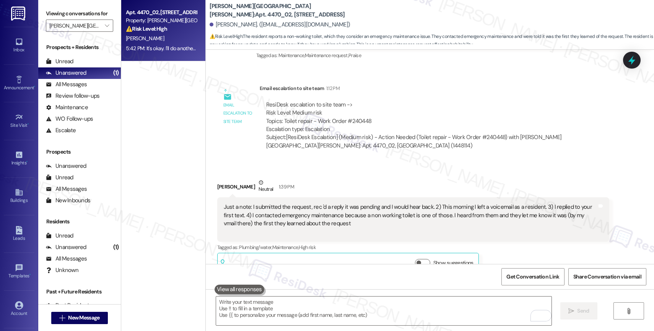
scroll to position [302, 0]
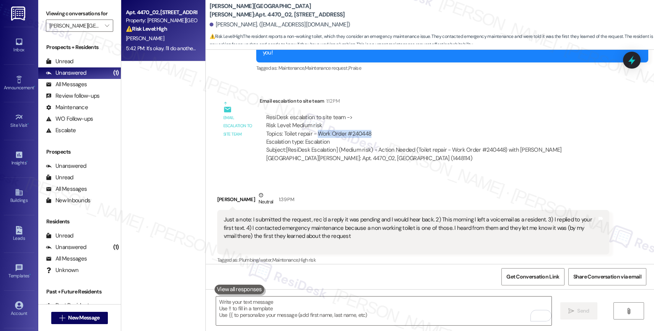
drag, startPoint x: 315, startPoint y: 124, endPoint x: 372, endPoint y: 124, distance: 57.0
click at [372, 124] on div "ResiDesk escalation to site team -> Risk Level: Medium risk Topics: Toilet repa…" at bounding box center [434, 129] width 337 height 33
copy div "Work Order #240448"
click at [339, 192] on div "Gina Betcher Neutral 1:39 PM" at bounding box center [413, 200] width 392 height 19
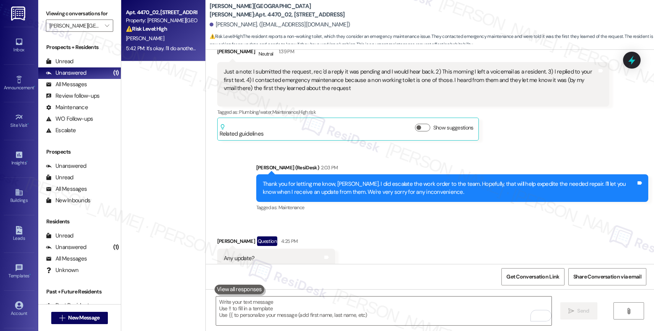
scroll to position [365, 0]
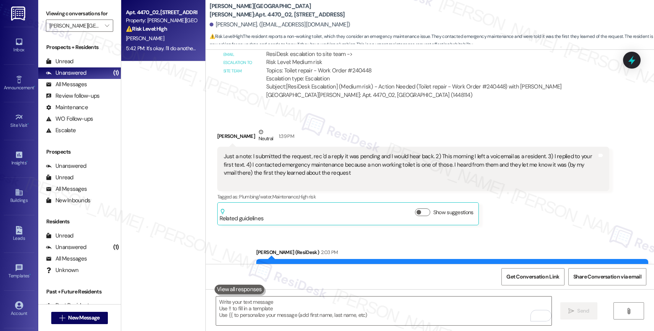
click at [339, 233] on div "Sent via SMS Sarah (ResiDesk) 2:03 PM Thank you for letting me know, Gina. I di…" at bounding box center [430, 267] width 448 height 73
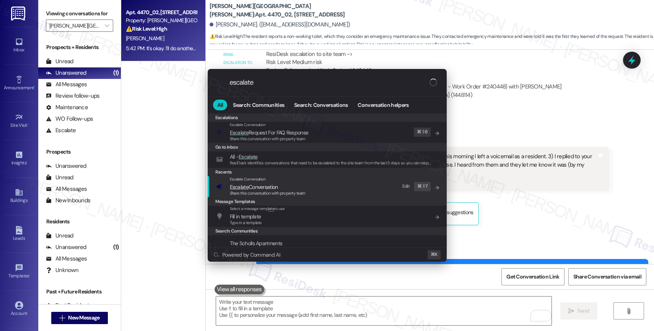
type input "escalate"
click at [282, 184] on span "Escalate Conversation" at bounding box center [268, 187] width 76 height 8
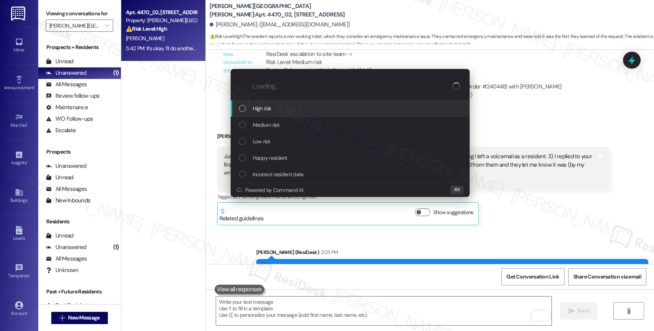
click at [268, 102] on div "High risk" at bounding box center [350, 108] width 239 height 16
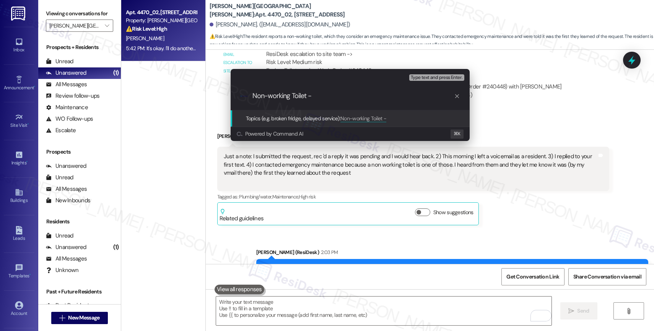
paste input "Work Order #240448"
click at [289, 97] on input "Non-working Toilet - Work Order #240448" at bounding box center [354, 96] width 202 height 8
type input "Non-working Toilet - Work Order #240448"
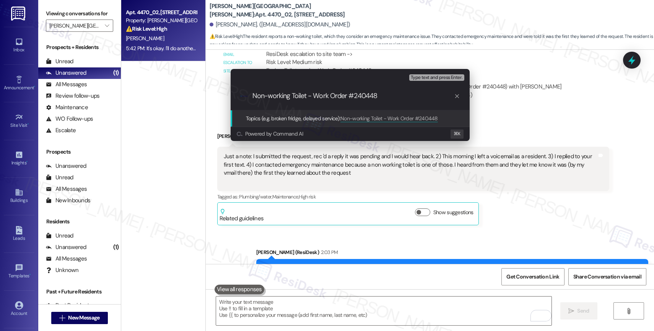
click at [297, 307] on div "Escalate Conversation High risk Topics (e.g. broken fridge, delayed service) An…" at bounding box center [327, 165] width 654 height 331
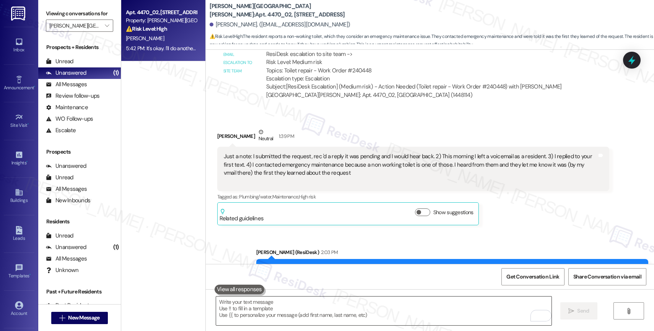
click at [295, 306] on textarea "To enrich screen reader interactions, please activate Accessibility in Grammarl…" at bounding box center [384, 310] width 336 height 29
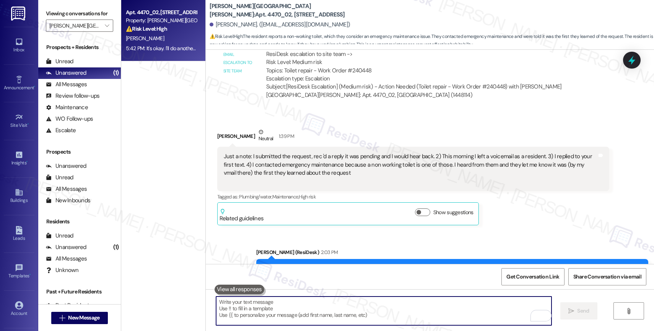
paste textarea "Non-working Toilet - Work Order #240448"
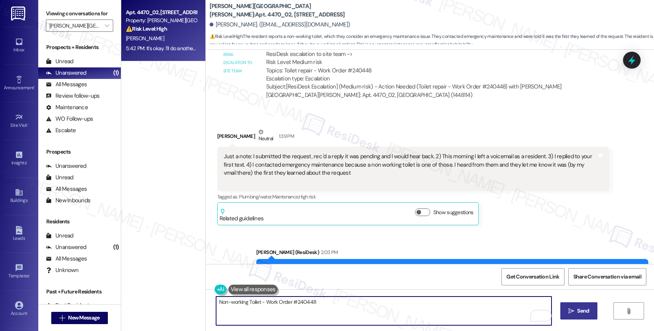
type textarea "Non-working Toilet - Work Order #240448"
click at [319, 220] on div "Received via SMS Gina Betcher Neutral 1:39 PM Just a note: I submitted the requ…" at bounding box center [414, 176] width 404 height 108
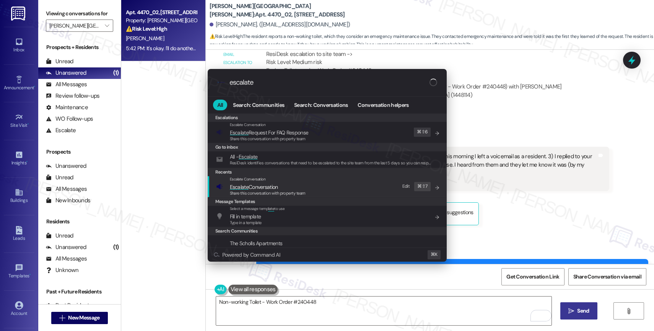
type input "escalate"
click at [275, 184] on span "Escalate Conversation" at bounding box center [254, 186] width 48 height 7
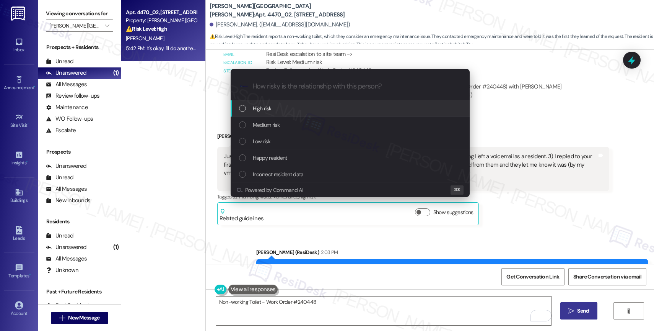
click at [274, 104] on div "High risk" at bounding box center [351, 108] width 224 height 8
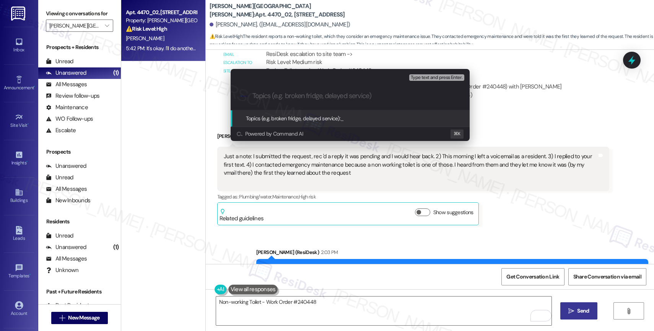
paste input "Non-working Toilet - Work Order #240448"
type input "Non-working Toilet - Work Order #240448"
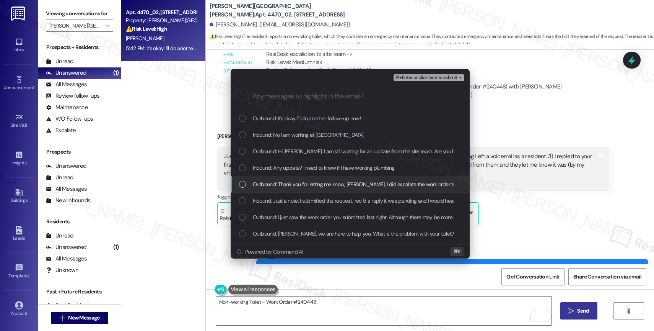
click at [323, 183] on span "Outbound: Thank you for letting me know, Gina. I did escalate the work order to…" at bounding box center [525, 184] width 545 height 8
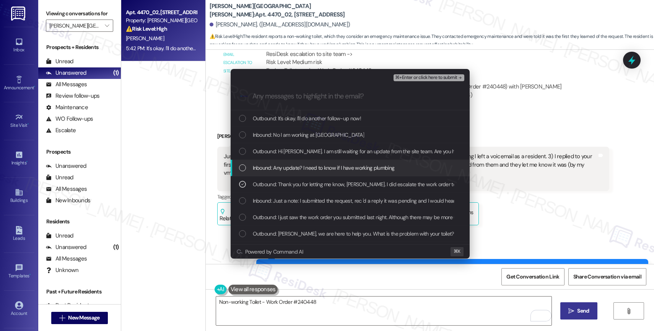
drag, startPoint x: 321, startPoint y: 167, endPoint x: 315, endPoint y: 146, distance: 22.4
click at [321, 166] on span "Inbound: Any update? I need to know if I have working plumbing" at bounding box center [324, 167] width 142 height 8
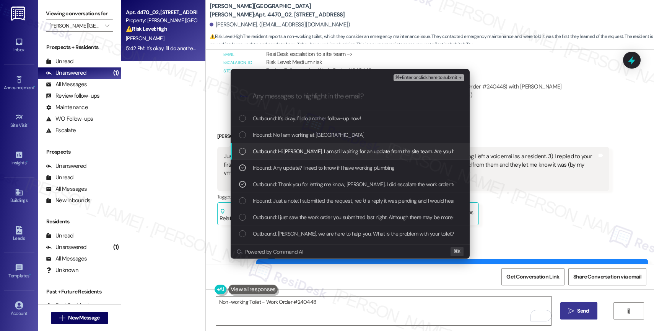
click at [315, 146] on div "Outbound: Hi Gina. I am still waiting for an update from the site team. Are you…" at bounding box center [350, 151] width 239 height 16
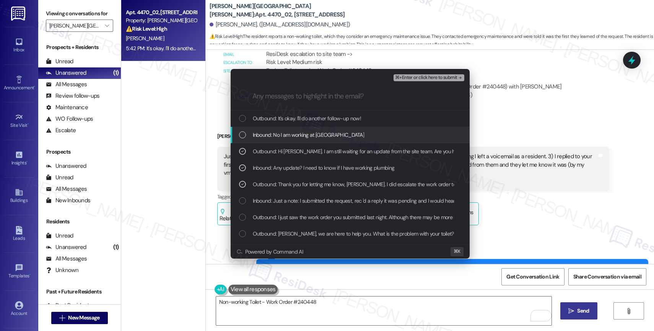
click at [306, 134] on span "Inbound: No I am working at OSU" at bounding box center [309, 134] width 112 height 8
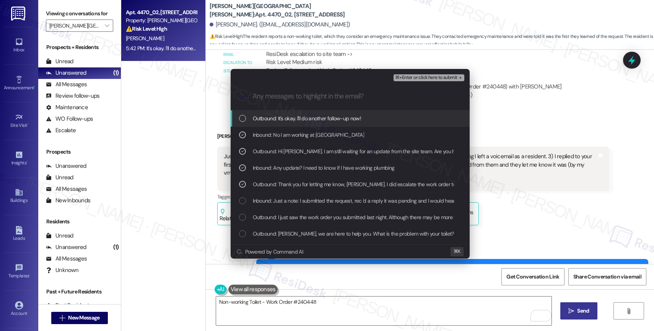
click at [312, 118] on span "Outbound: It's okay. I'll do another follow-up now!" at bounding box center [307, 118] width 108 height 8
click at [442, 78] on span "⌘+Enter or click here to submit" at bounding box center [426, 77] width 62 height 5
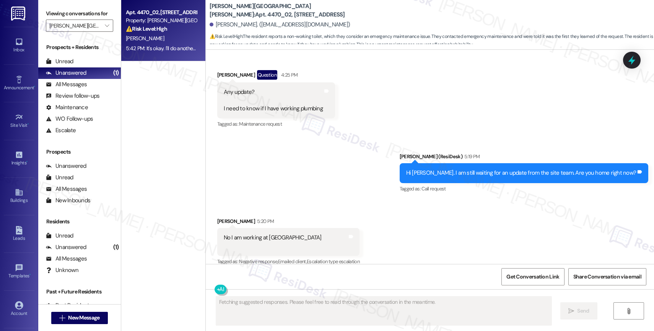
scroll to position [616, 0]
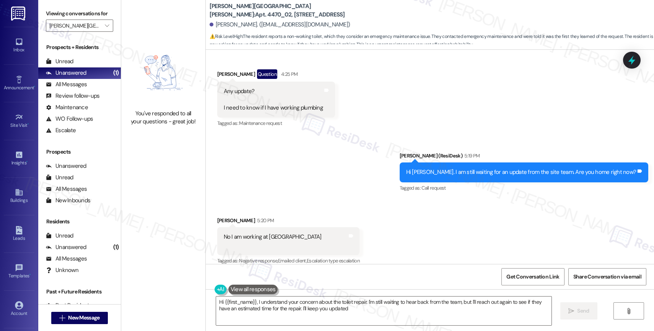
type textarea "Hi {{first_name}}, I understand your concern about the toilet repair. I'm still…"
